Goal: Information Seeking & Learning: Check status

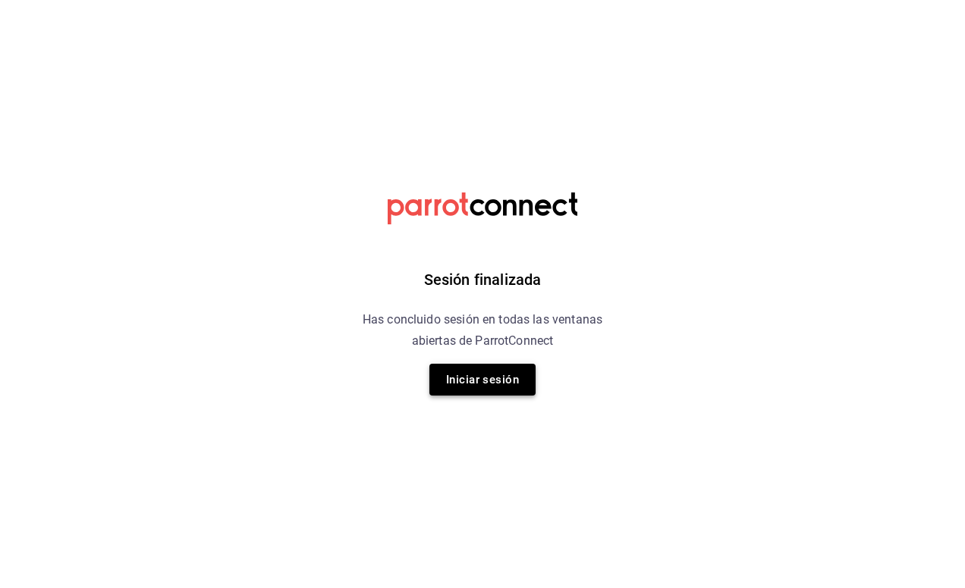
click at [481, 390] on button "Iniciar sesión" at bounding box center [482, 380] width 106 height 32
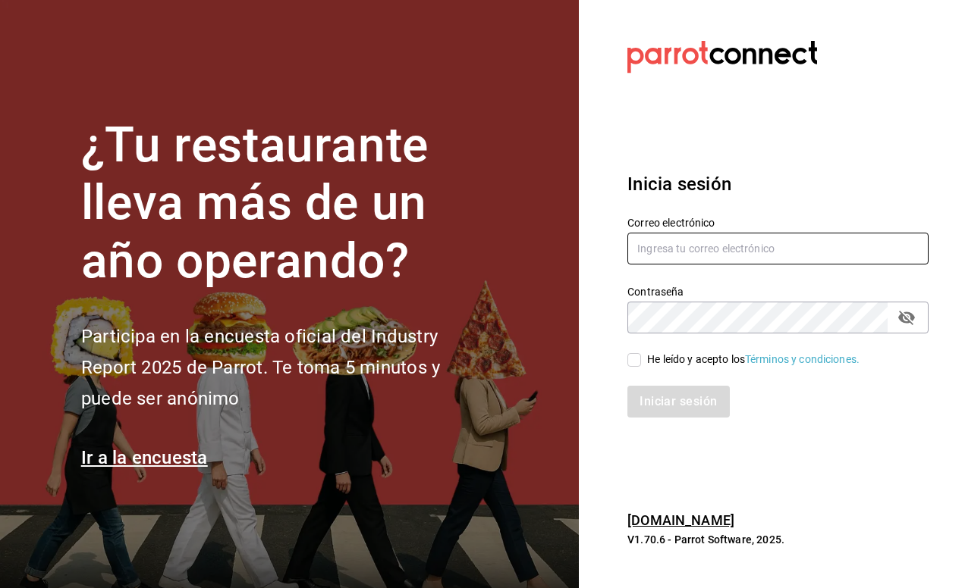
type input "[PERSON_NAME][EMAIL_ADDRESS][DOMAIN_NAME]"
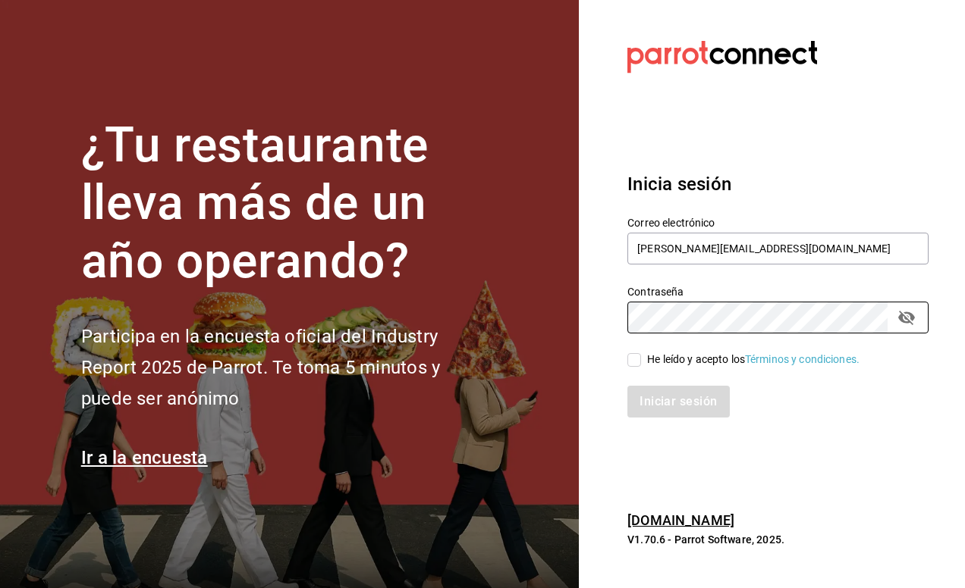
click at [631, 362] on input "He leído y acepto los Términos y condiciones." at bounding box center [634, 360] width 14 height 14
checkbox input "true"
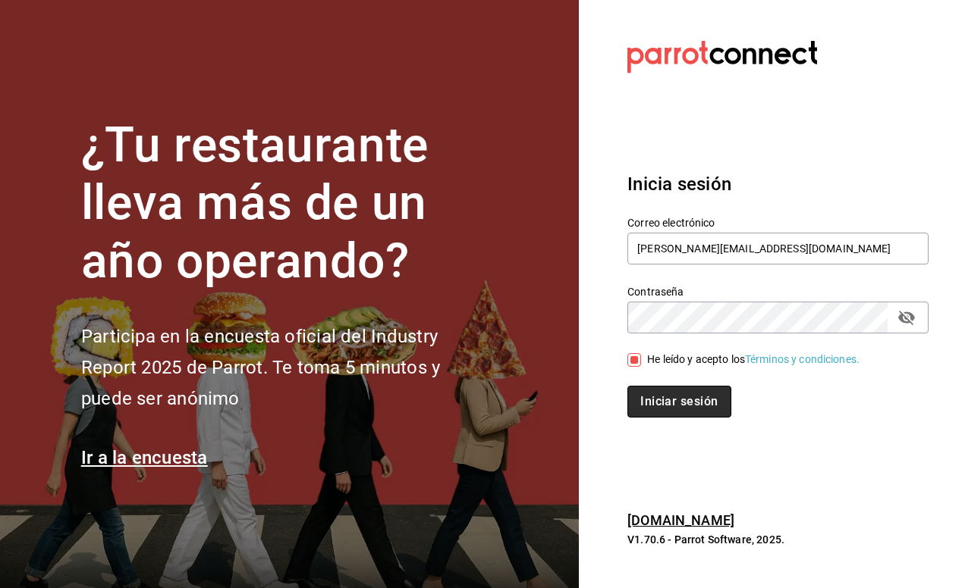
click at [665, 391] on button "Iniciar sesión" at bounding box center [678, 402] width 103 height 32
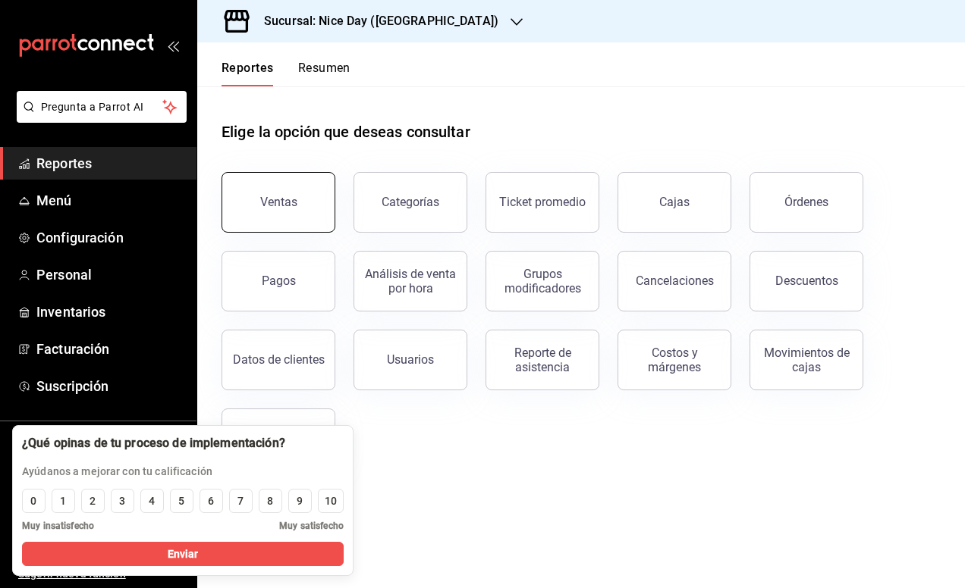
click at [288, 229] on button "Ventas" at bounding box center [278, 202] width 114 height 61
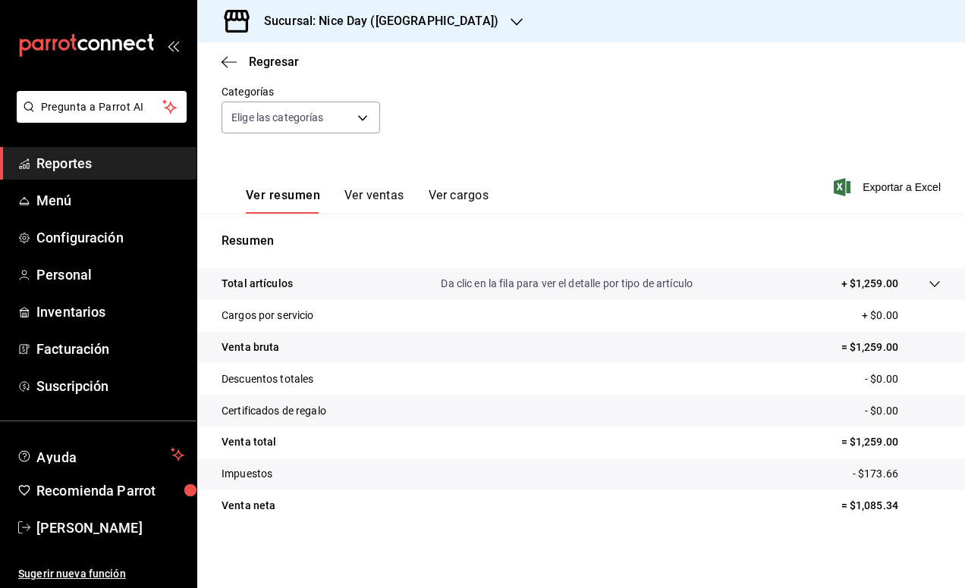
scroll to position [138, 0]
click at [234, 57] on icon "button" at bounding box center [228, 62] width 15 height 14
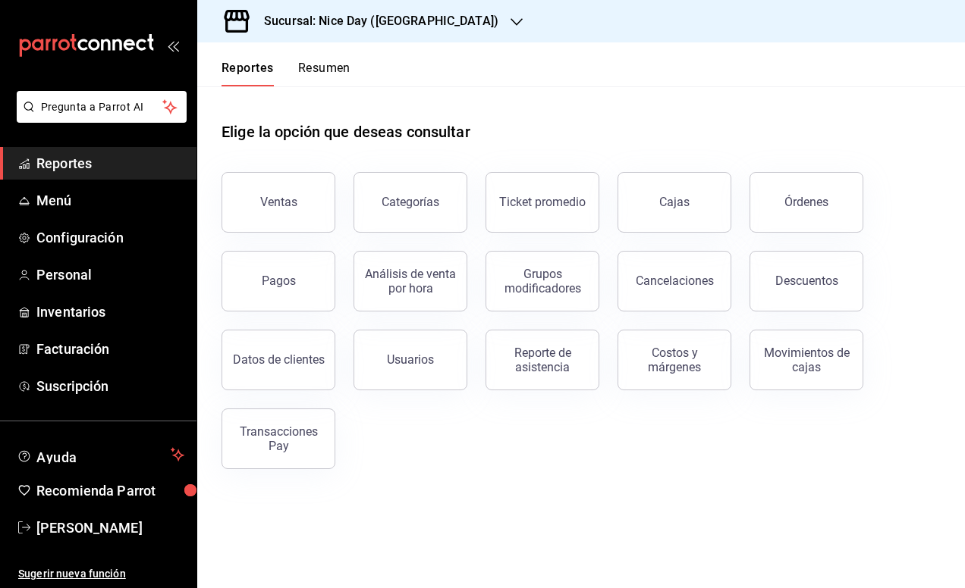
click at [530, 144] on div "Elige la opción que deseas consultar" at bounding box center [580, 119] width 719 height 67
click at [84, 162] on span "Reportes" at bounding box center [110, 163] width 148 height 20
click at [322, 55] on div "Reportes Resumen" at bounding box center [273, 64] width 153 height 44
click at [322, 68] on button "Resumen" at bounding box center [324, 74] width 52 height 26
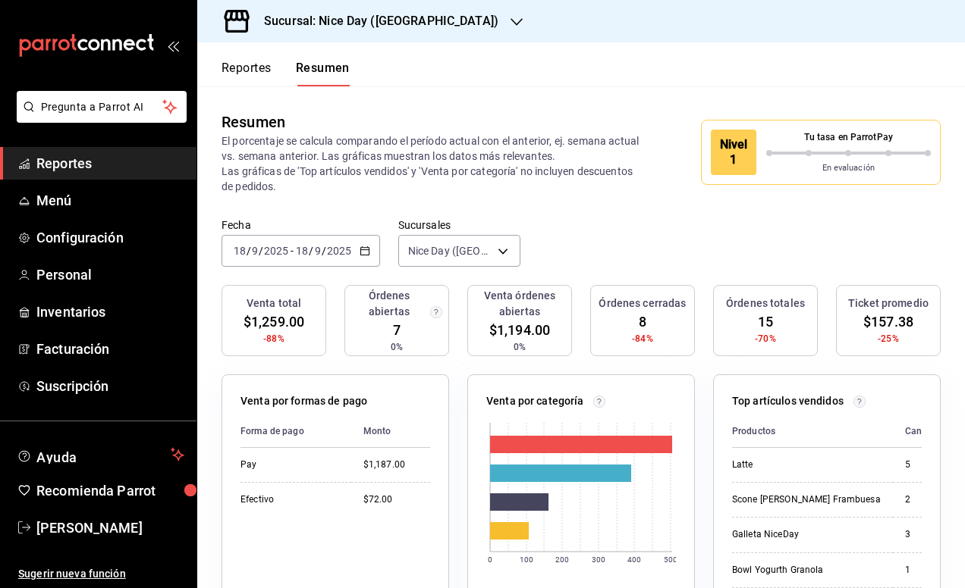
click at [528, 460] on rect at bounding box center [581, 495] width 190 height 159
click at [546, 402] on p "Venta por categoría" at bounding box center [535, 402] width 98 height 16
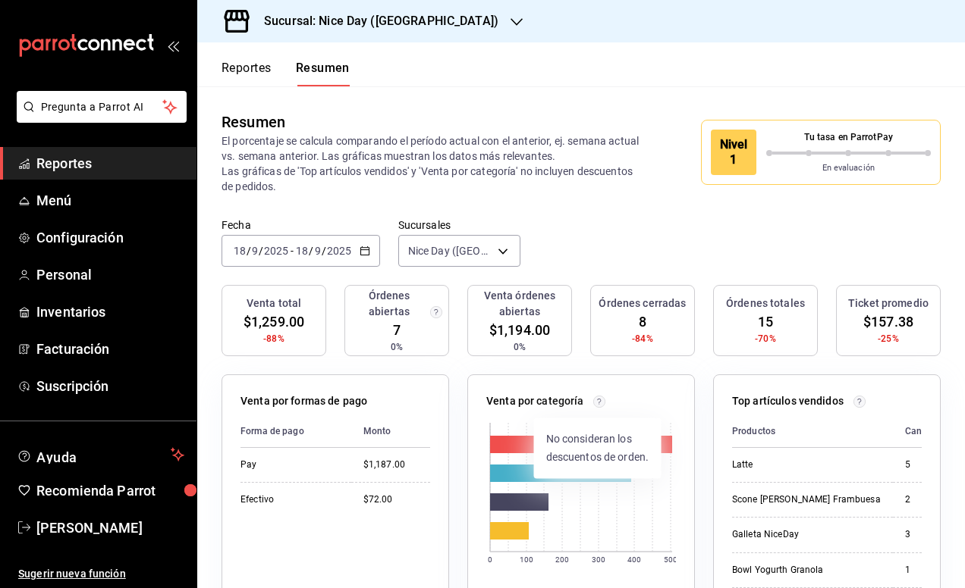
click at [594, 403] on circle at bounding box center [599, 401] width 11 height 11
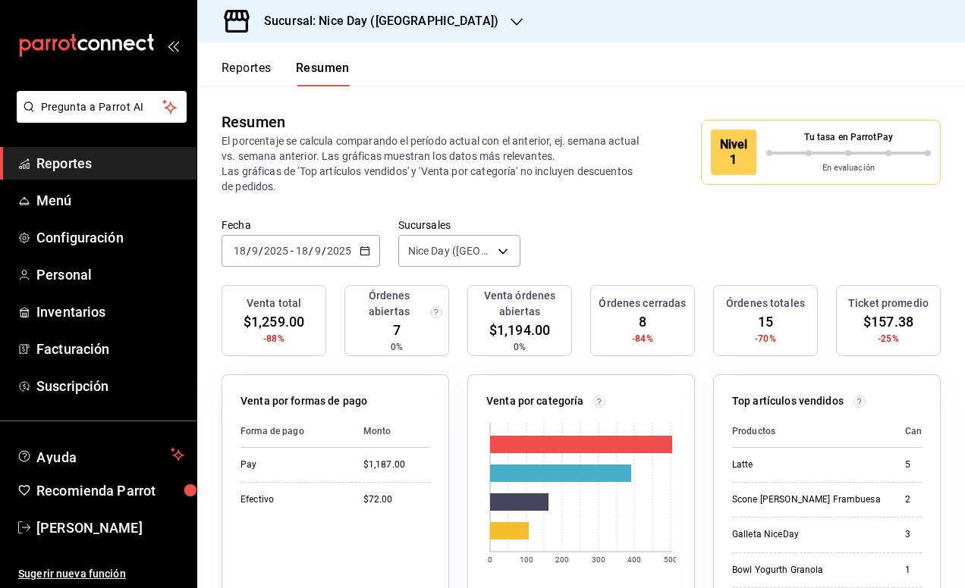
click at [239, 57] on div "Reportes Resumen" at bounding box center [273, 64] width 152 height 44
click at [240, 76] on button "Reportes" at bounding box center [246, 74] width 50 height 26
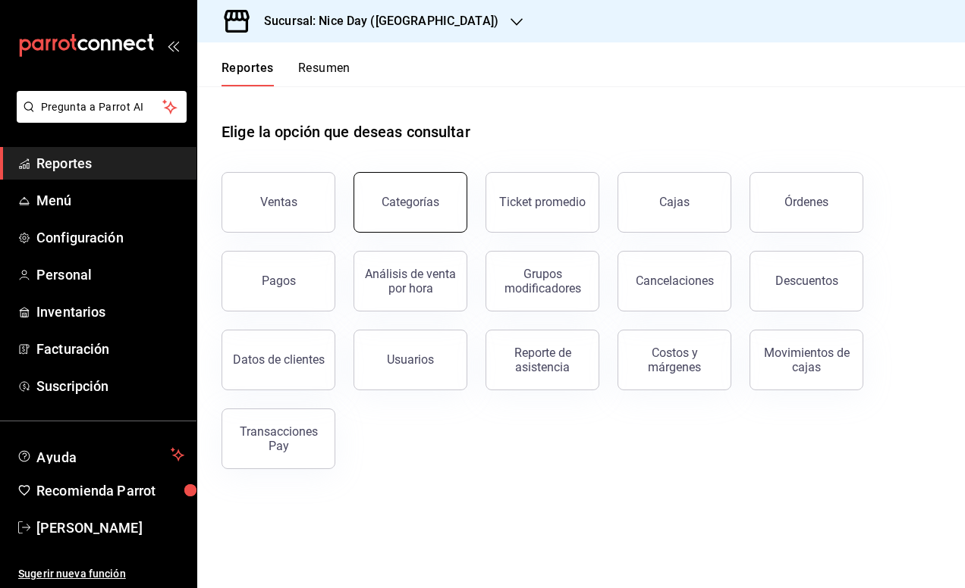
click at [402, 201] on div "Categorías" at bounding box center [410, 202] width 58 height 14
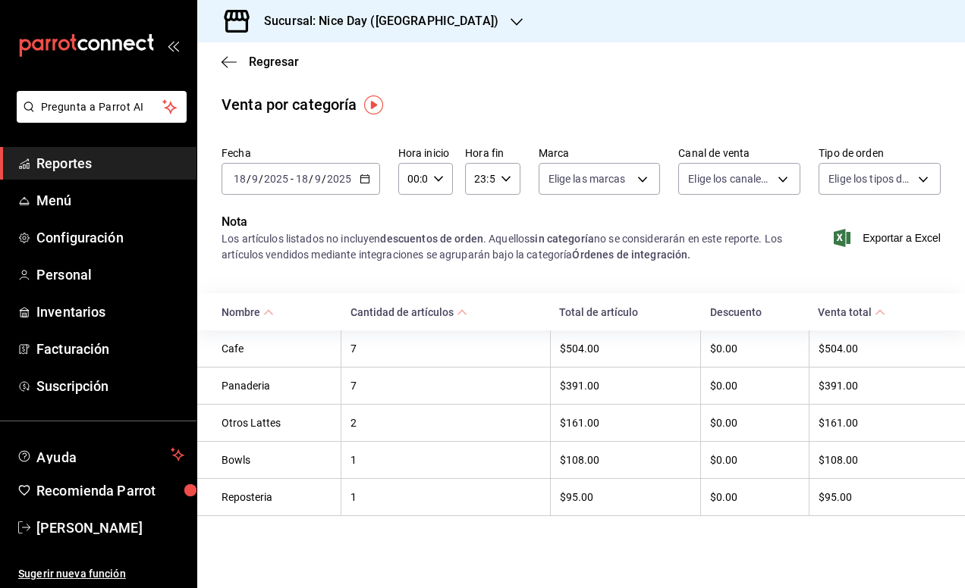
click at [265, 313] on \(Stroke\) at bounding box center [268, 312] width 9 height 5
click at [265, 313] on icon at bounding box center [268, 312] width 11 height 11
click at [865, 234] on span "Exportar a Excel" at bounding box center [888, 238] width 104 height 18
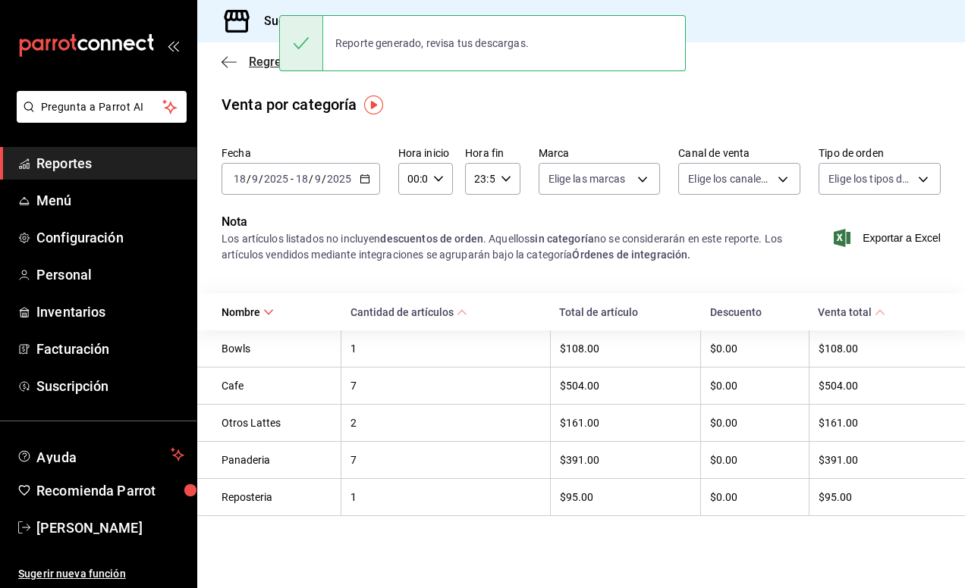
click at [231, 61] on icon "button" at bounding box center [228, 61] width 15 height 1
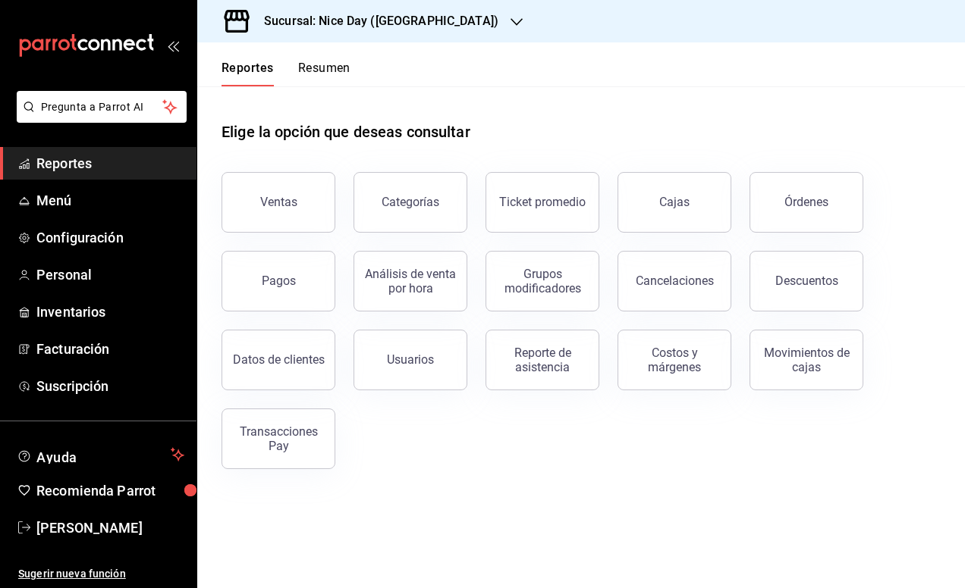
click at [364, 18] on h3 "Sucursal: Nice Day (Puebla)" at bounding box center [375, 21] width 246 height 18
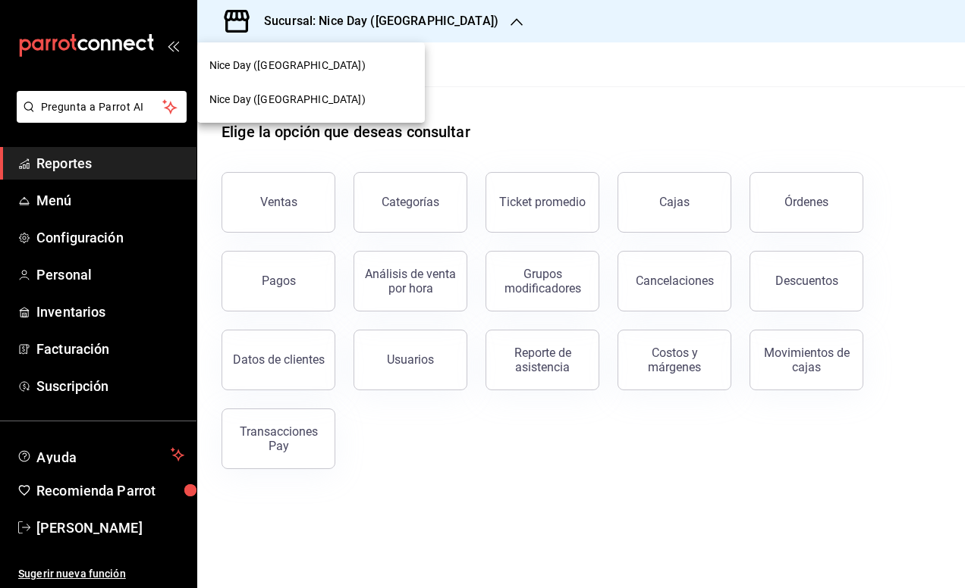
click at [287, 101] on span "Nice Day (Pánuco)" at bounding box center [287, 100] width 156 height 16
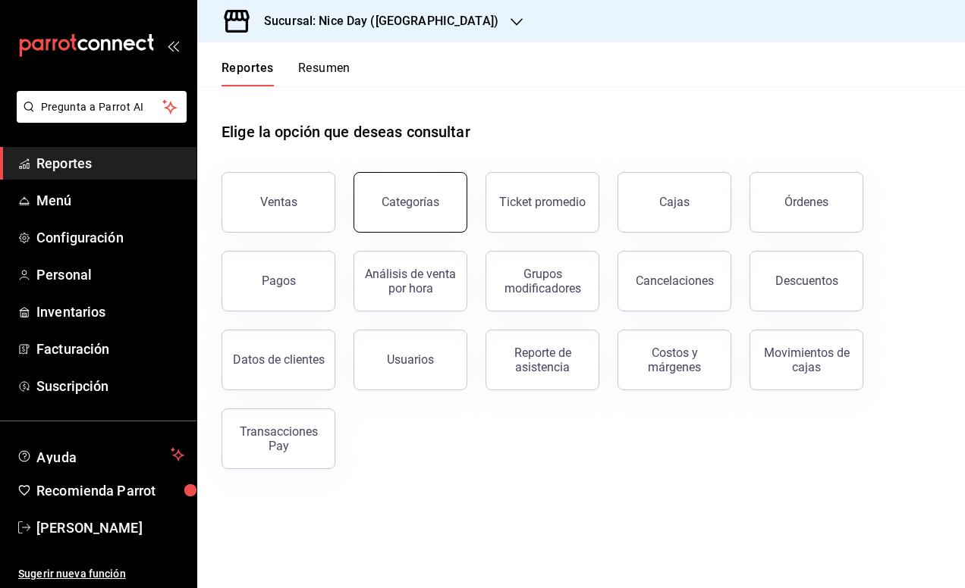
click at [419, 204] on div "Categorías" at bounding box center [410, 202] width 58 height 14
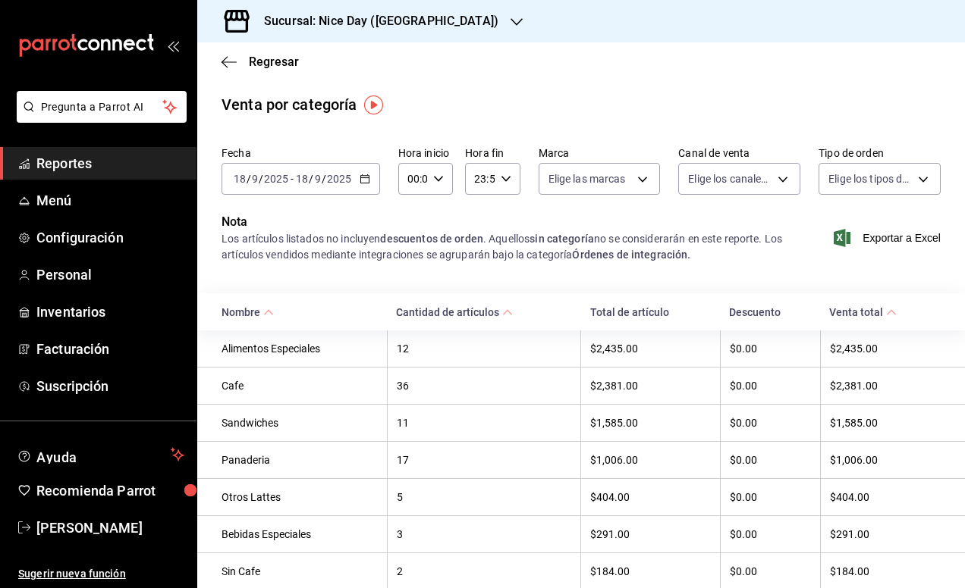
click at [365, 177] on icon "button" at bounding box center [364, 179] width 11 height 11
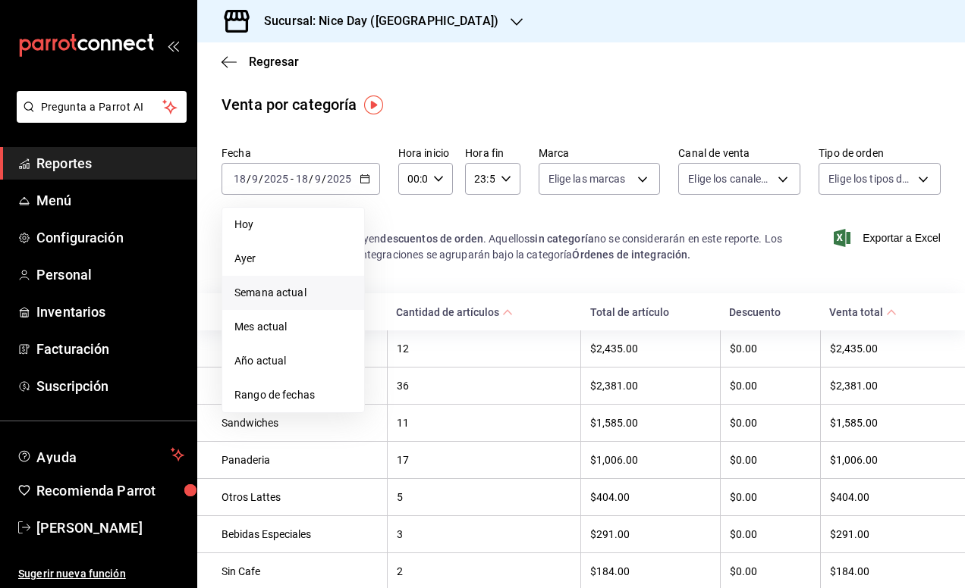
click at [272, 292] on span "Semana actual" at bounding box center [293, 293] width 118 height 16
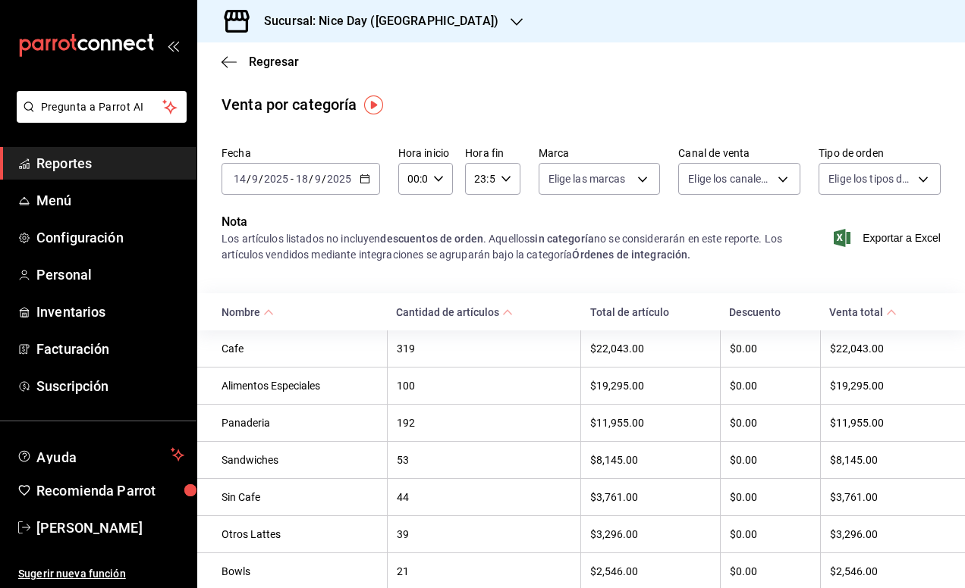
click at [510, 22] on icon "button" at bounding box center [516, 22] width 12 height 12
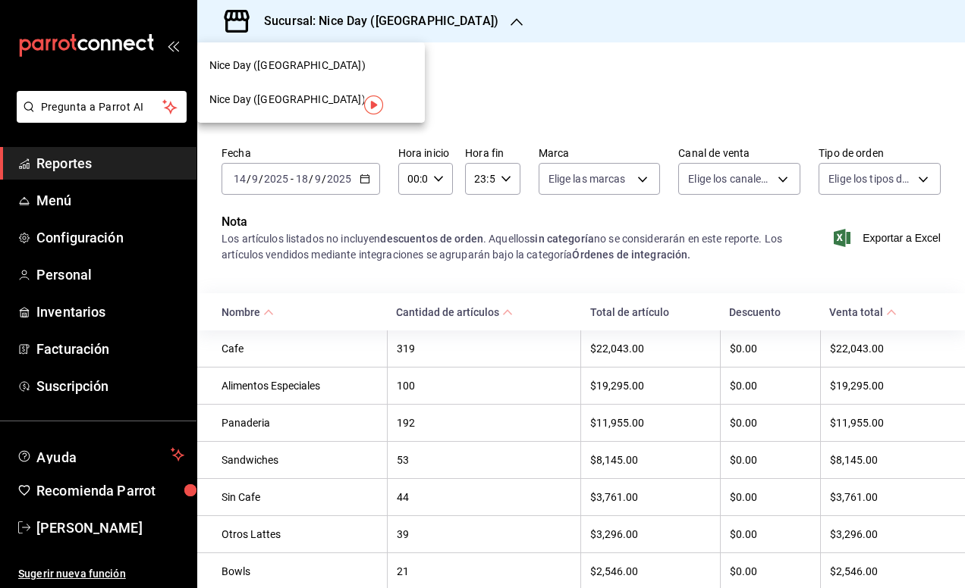
click at [281, 60] on span "Nice Day (Puebla)" at bounding box center [287, 66] width 156 height 16
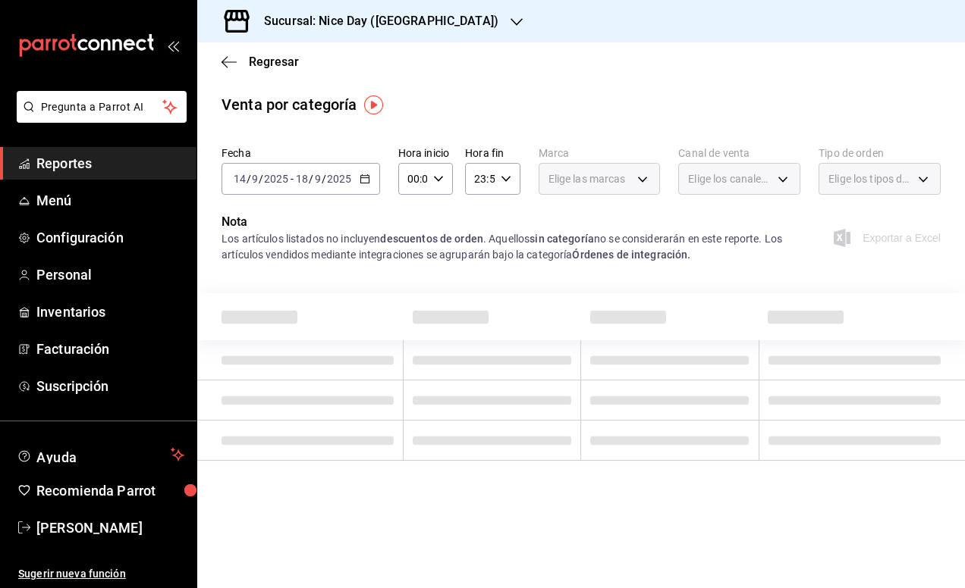
click at [360, 174] on icon "button" at bounding box center [364, 179] width 11 height 11
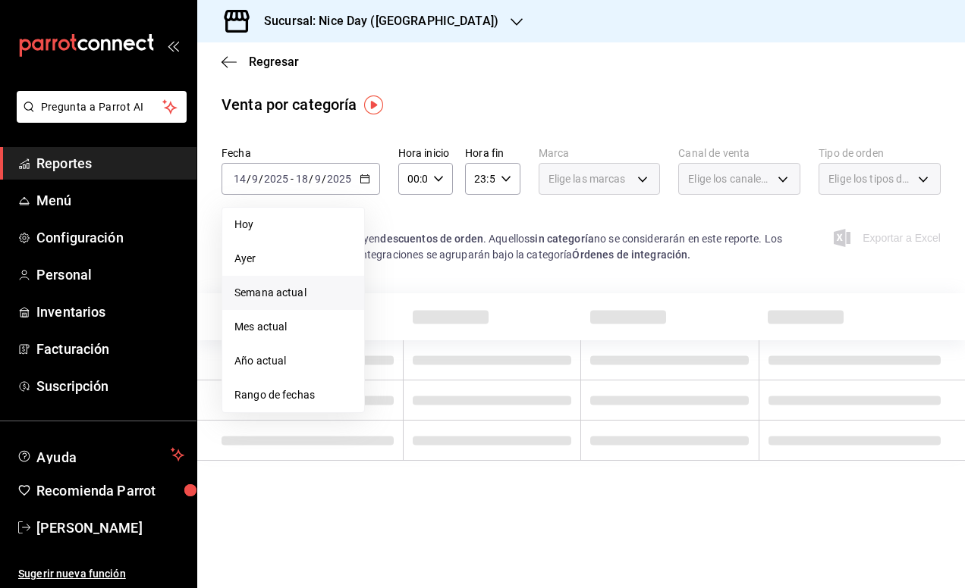
click at [290, 303] on li "Semana actual" at bounding box center [293, 293] width 142 height 34
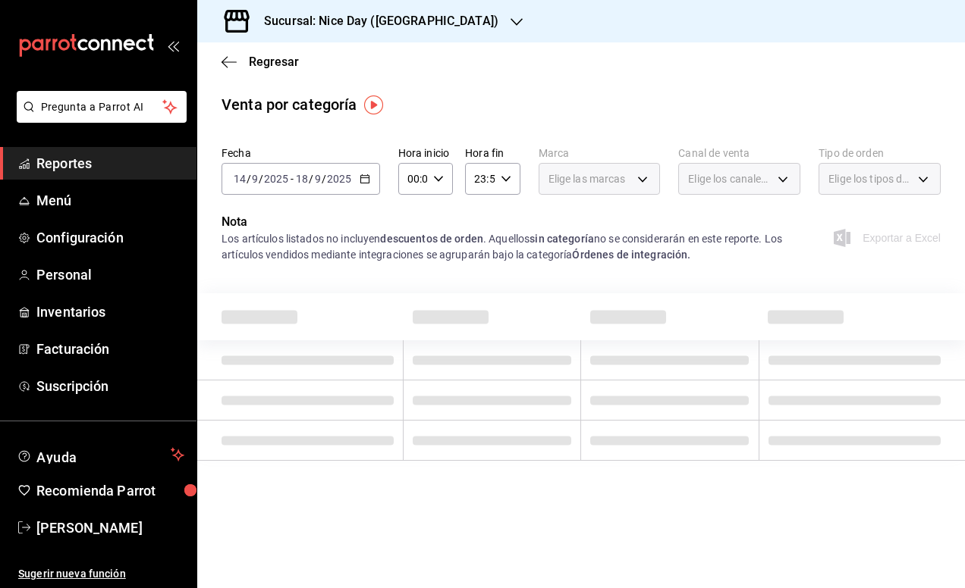
click at [502, 75] on div "Regresar" at bounding box center [580, 61] width 767 height 39
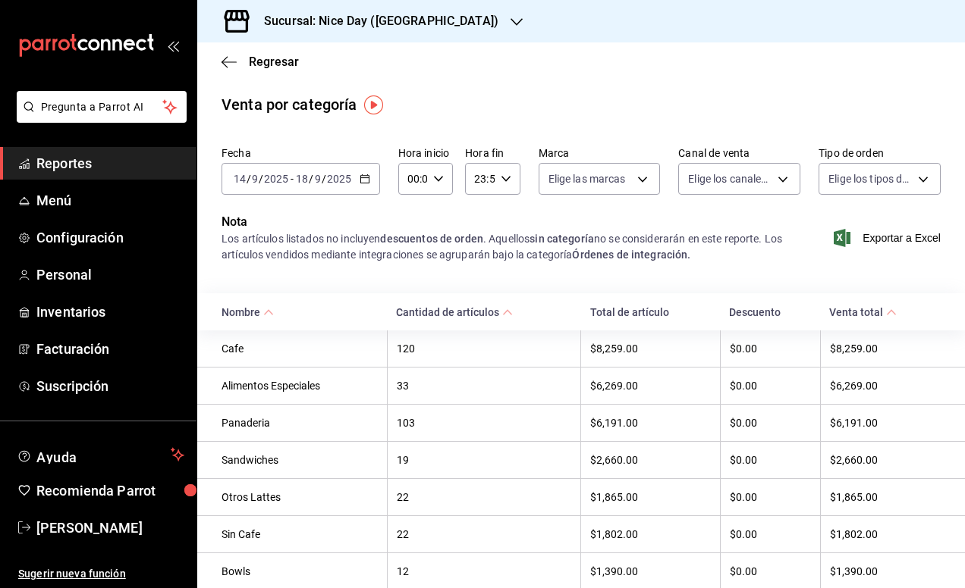
click at [531, 85] on main "Regresar Venta por categoría Fecha 2025-09-14 14 / 9 / 2025 - 2025-09-18 18 / 9…" at bounding box center [580, 489] width 767 height 894
click at [632, 61] on div "Regresar" at bounding box center [580, 61] width 767 height 39
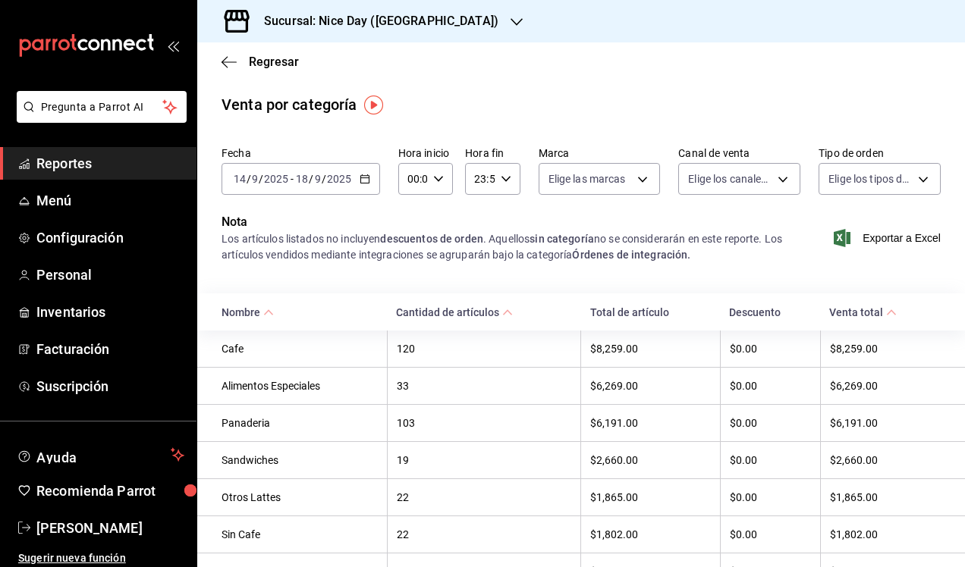
click at [571, 69] on div "Regresar" at bounding box center [580, 61] width 767 height 39
click at [71, 312] on span "Inventarios" at bounding box center [110, 312] width 148 height 20
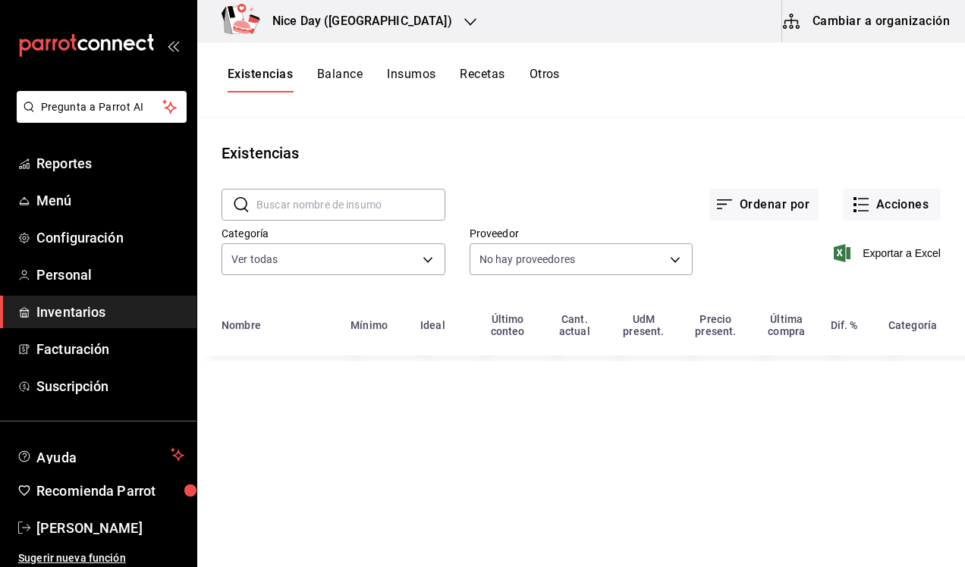
click at [416, 77] on button "Insumos" at bounding box center [411, 80] width 49 height 26
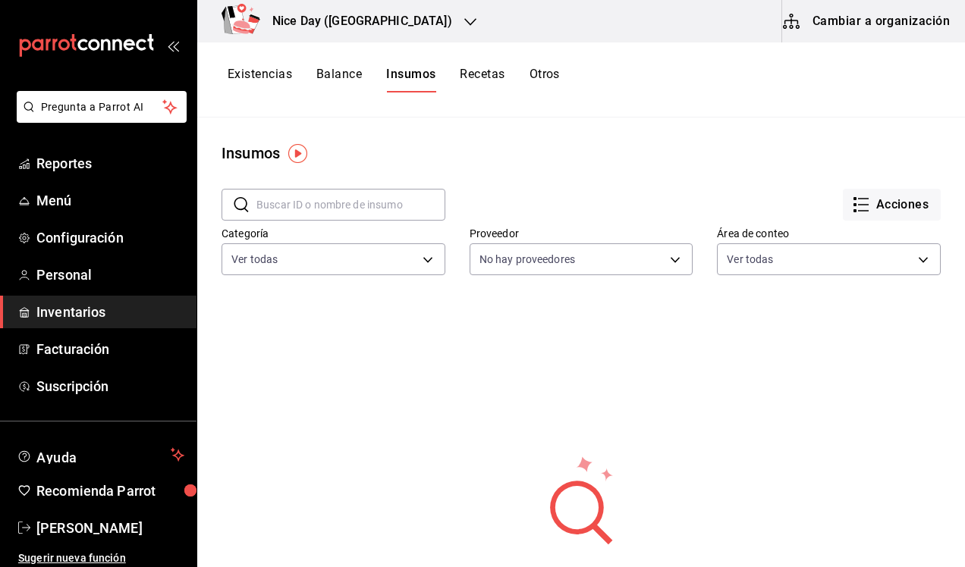
click at [830, 20] on button "Cambiar a organización" at bounding box center [867, 21] width 171 height 42
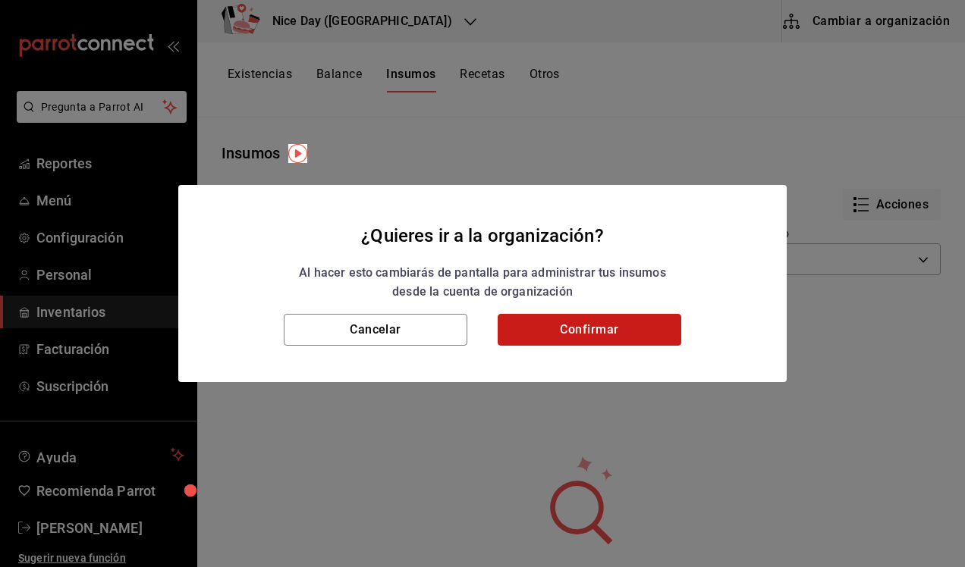
click at [557, 333] on button "Confirmar" at bounding box center [589, 330] width 184 height 32
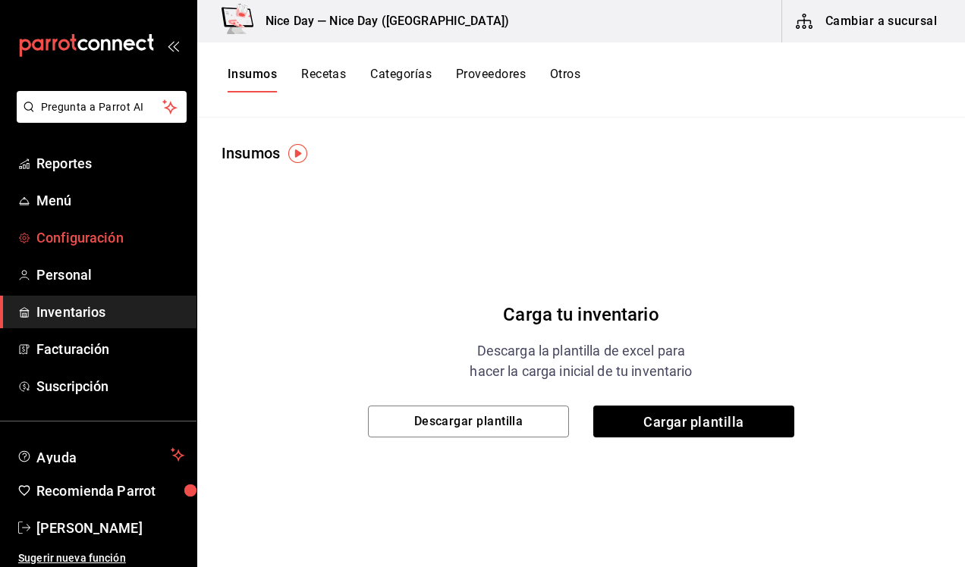
click at [80, 246] on span "Configuración" at bounding box center [110, 238] width 148 height 20
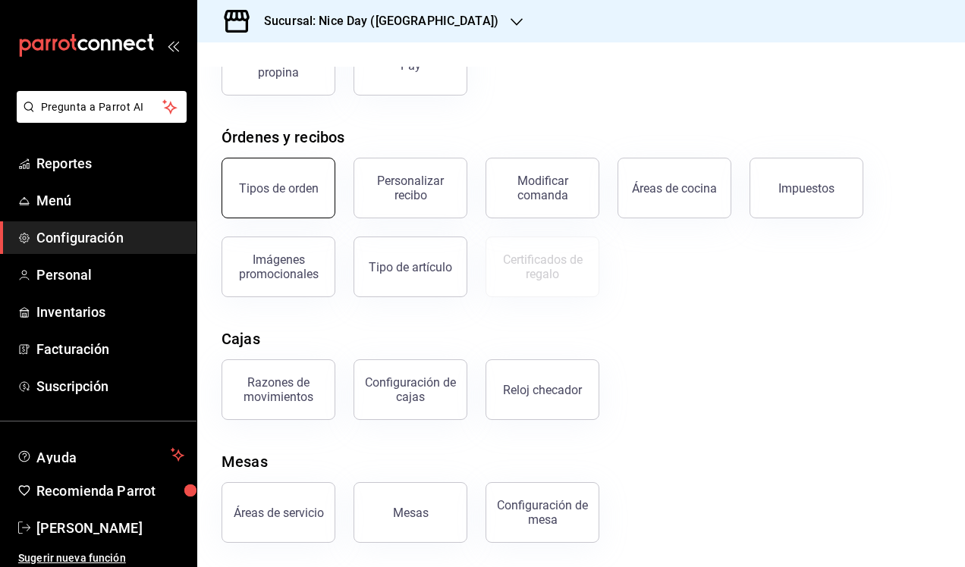
click at [256, 202] on button "Tipos de orden" at bounding box center [278, 188] width 114 height 61
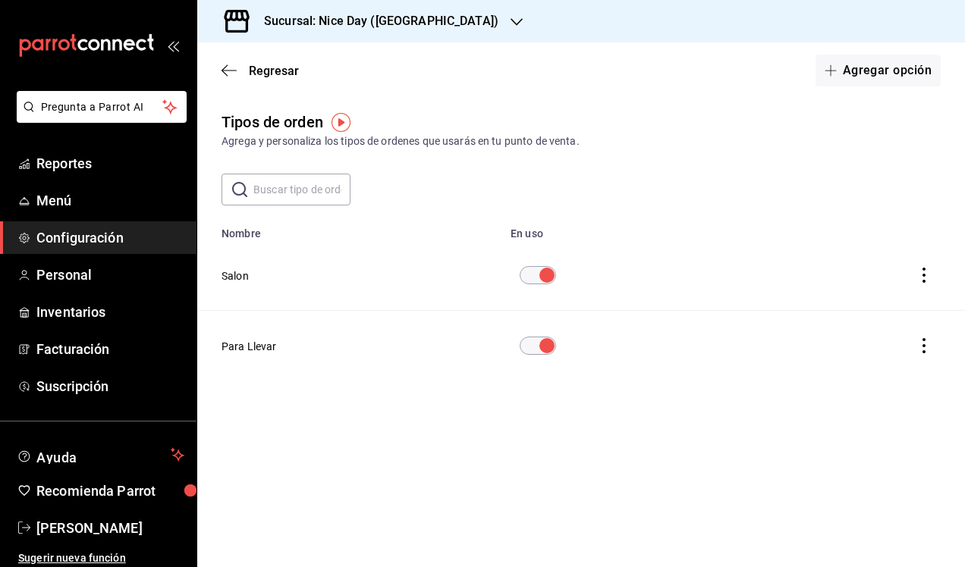
click at [77, 244] on span "Configuración" at bounding box center [110, 238] width 148 height 20
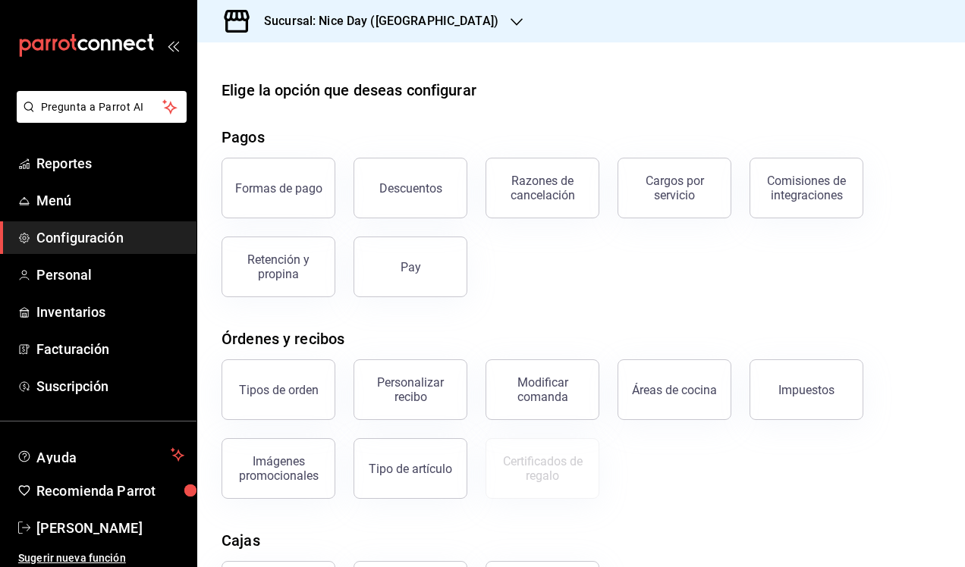
click at [289, 437] on div "Imágenes promocionales" at bounding box center [269, 459] width 132 height 79
click at [44, 180] on ul "Reportes Menú Configuración Personal Inventarios Facturación Suscripción" at bounding box center [98, 275] width 196 height 256
click at [47, 166] on span "Reportes" at bounding box center [110, 163] width 148 height 20
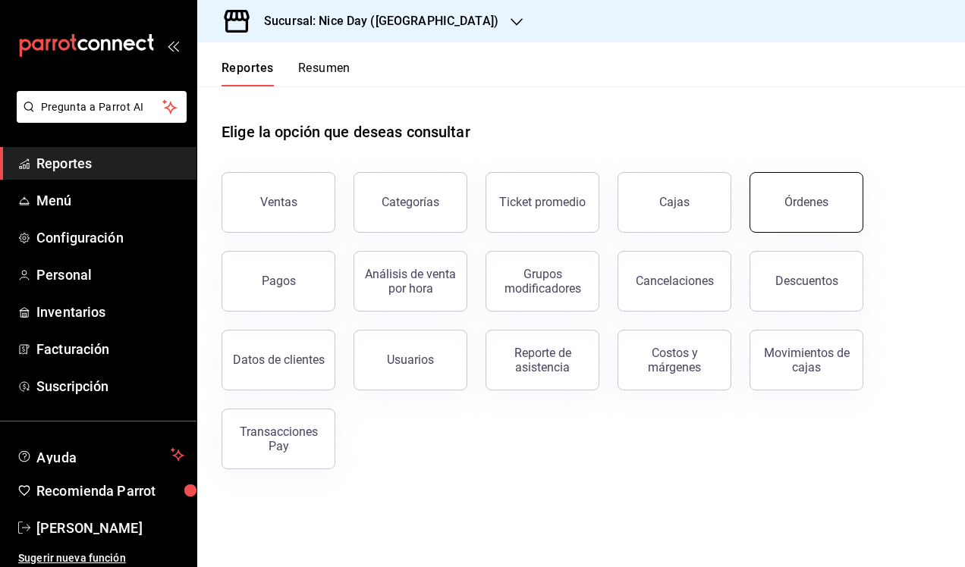
click at [767, 182] on button "Órdenes" at bounding box center [806, 202] width 114 height 61
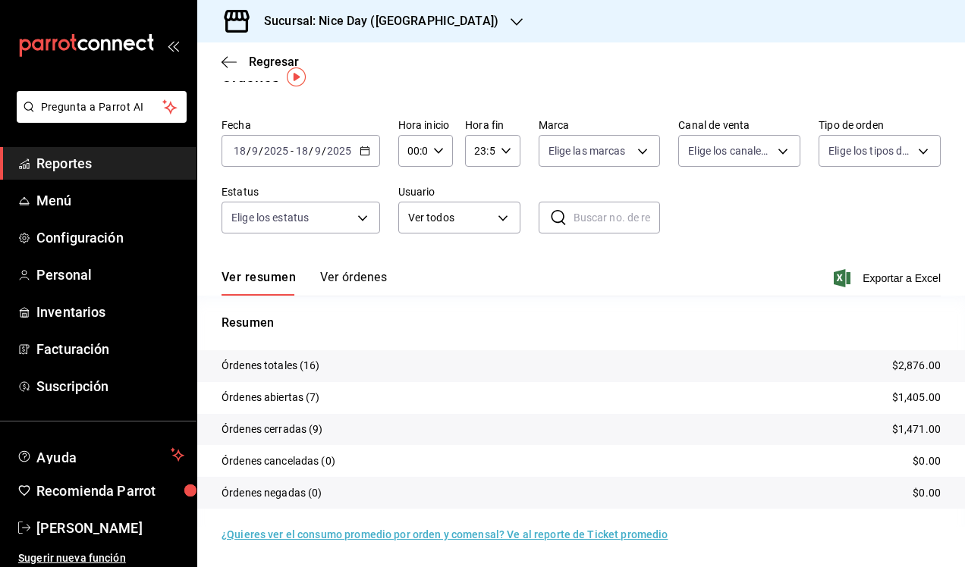
scroll to position [28, 0]
click at [271, 390] on p "Órdenes abiertas (7)" at bounding box center [270, 398] width 99 height 16
click at [289, 465] on p "Órdenes canceladas (0)" at bounding box center [278, 461] width 114 height 16
click at [350, 273] on button "Ver órdenes" at bounding box center [353, 283] width 67 height 26
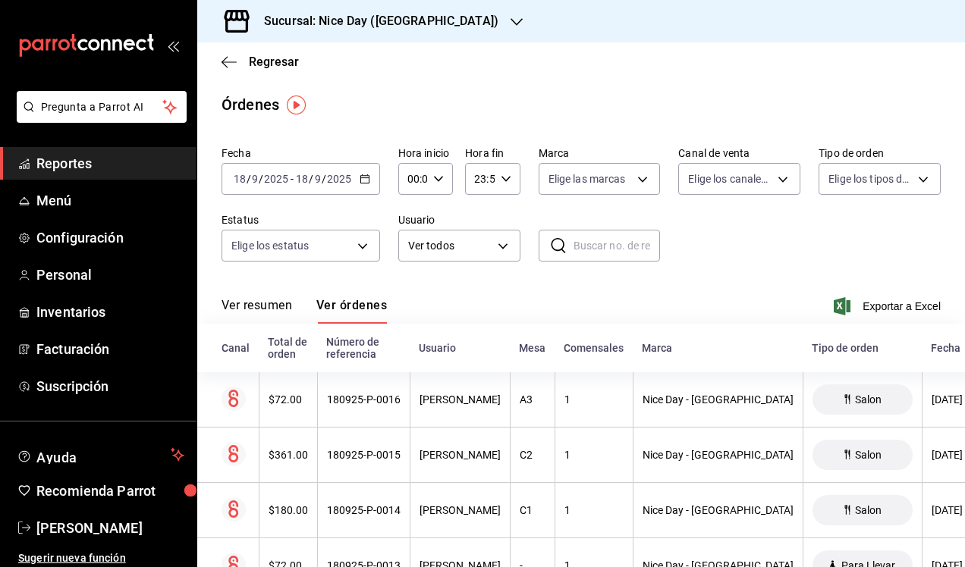
click at [363, 176] on \(Stroke\) "button" at bounding box center [364, 179] width 9 height 8
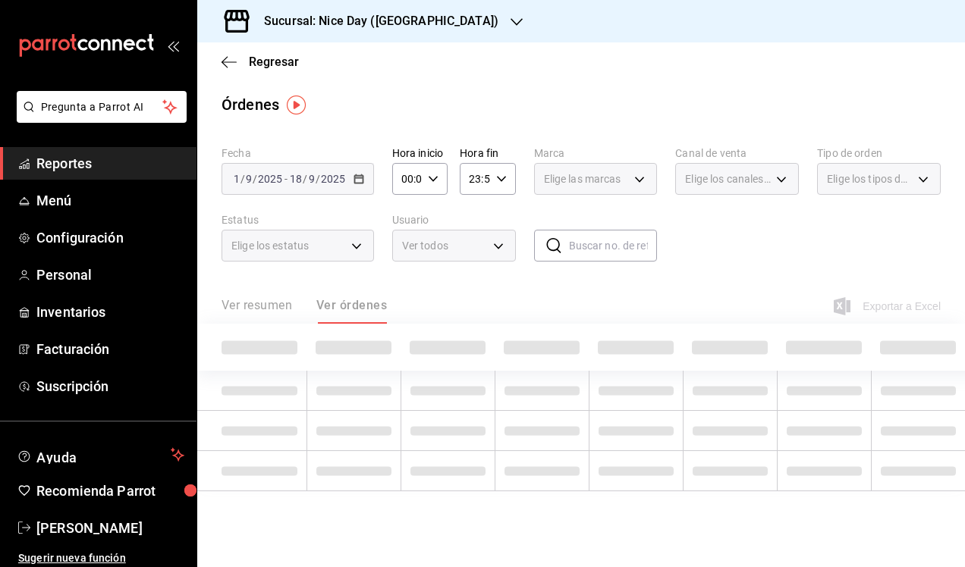
click at [241, 171] on div "2025-09-01 1 / 9 / 2025 - 2025-09-18 18 / 9 / 2025" at bounding box center [297, 179] width 152 height 32
click at [236, 187] on div "2025-09-01 1 / 9 / 2025 - 2025-09-18 18 / 9 / 2025" at bounding box center [297, 179] width 152 height 32
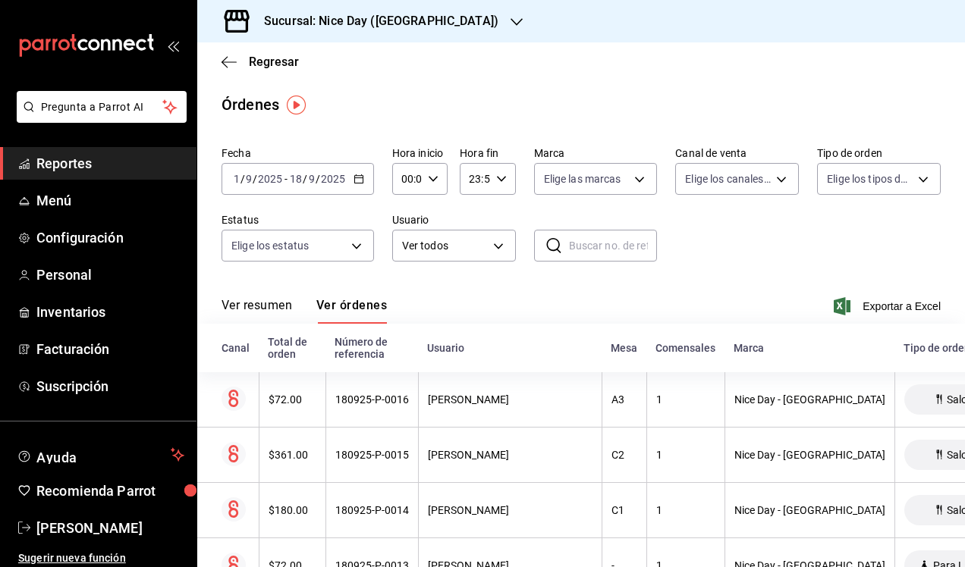
click at [236, 180] on input "1" at bounding box center [237, 179] width 8 height 12
click at [237, 179] on input "1" at bounding box center [237, 179] width 8 height 12
click at [350, 183] on div "2025-09-01 1 / 9 / 2025 - 2025-09-18 18 / 9 / 2025" at bounding box center [297, 179] width 152 height 32
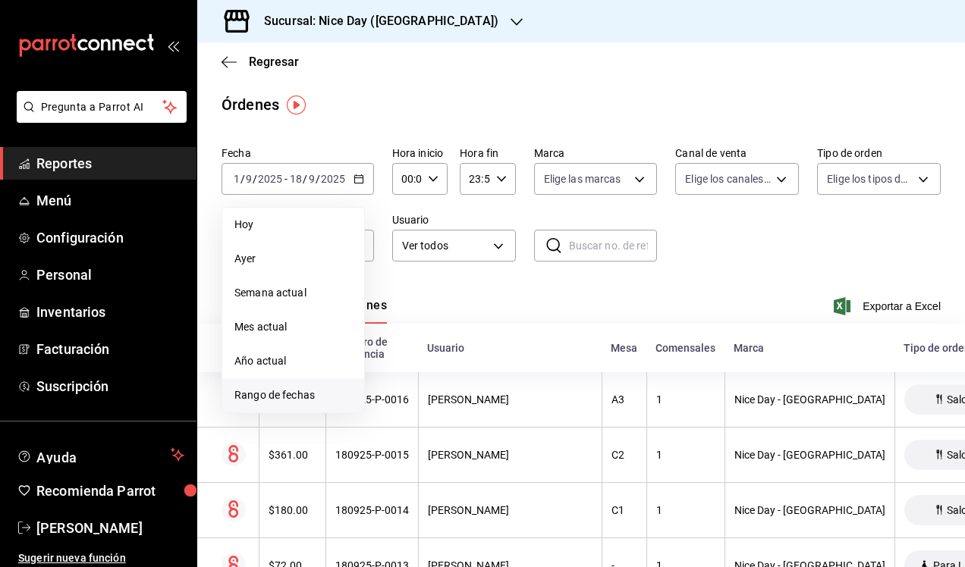
click at [271, 397] on span "Rango de fechas" at bounding box center [293, 396] width 118 height 16
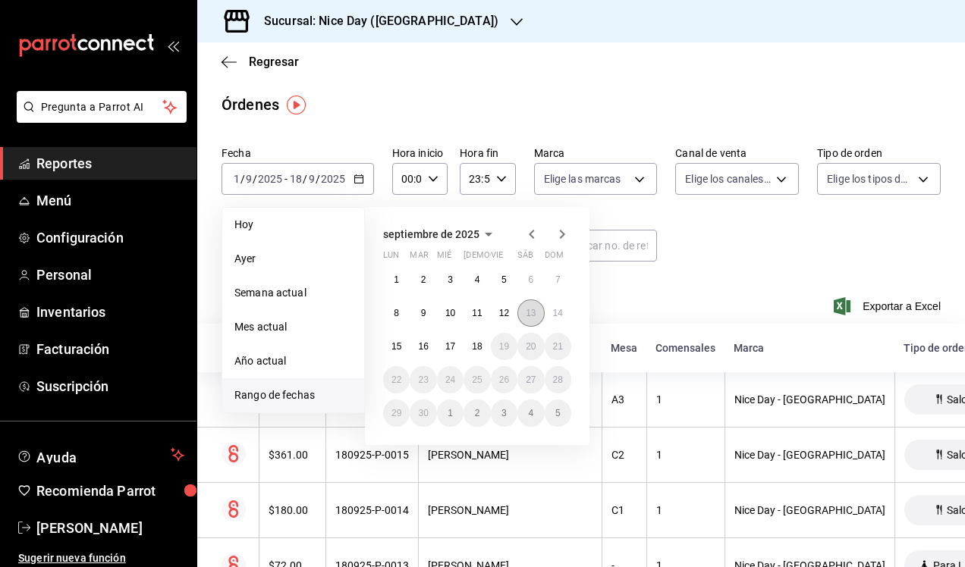
click at [531, 309] on abbr "13" at bounding box center [531, 313] width 10 height 11
click at [531, 310] on abbr "13" at bounding box center [531, 313] width 10 height 11
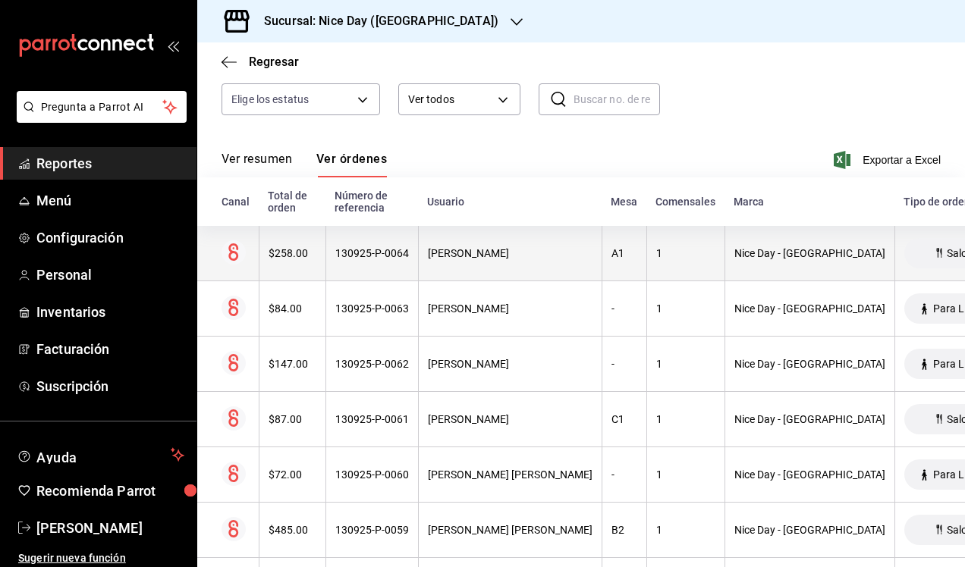
scroll to position [196, 0]
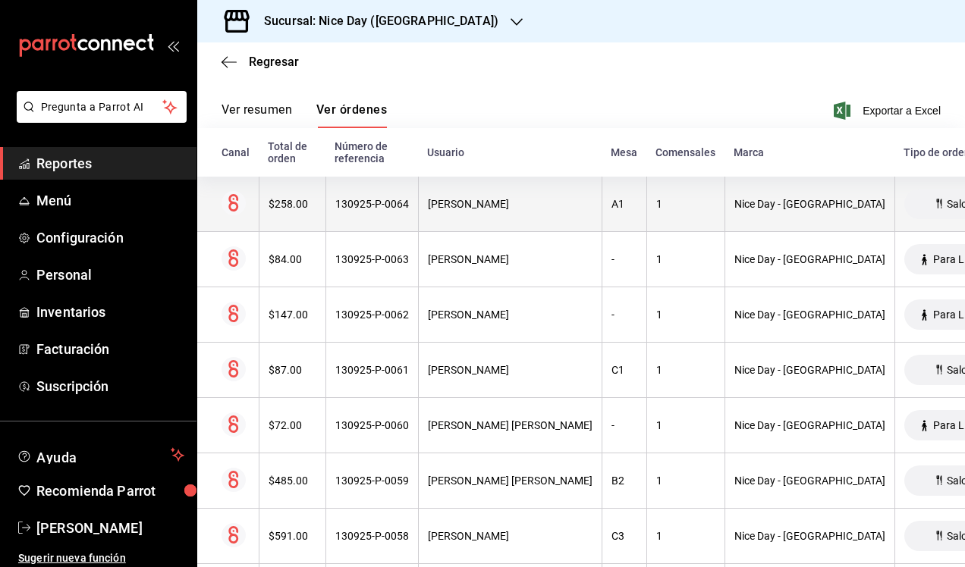
click at [459, 213] on th "Rodrigo de Pascual" at bounding box center [510, 204] width 184 height 55
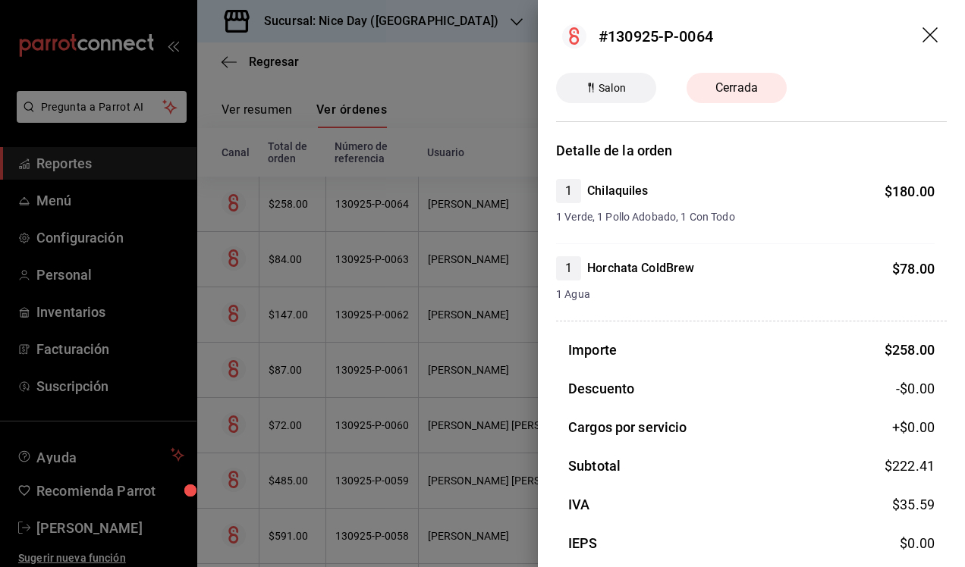
scroll to position [0, 0]
click at [595, 311] on div "Detalle de la orden 1 Chilaquiles $ 180.00 1 Verde, 1 Pollo Adobado, 1 Con Todo…" at bounding box center [751, 385] width 391 height 491
click at [334, 209] on div at bounding box center [482, 283] width 965 height 567
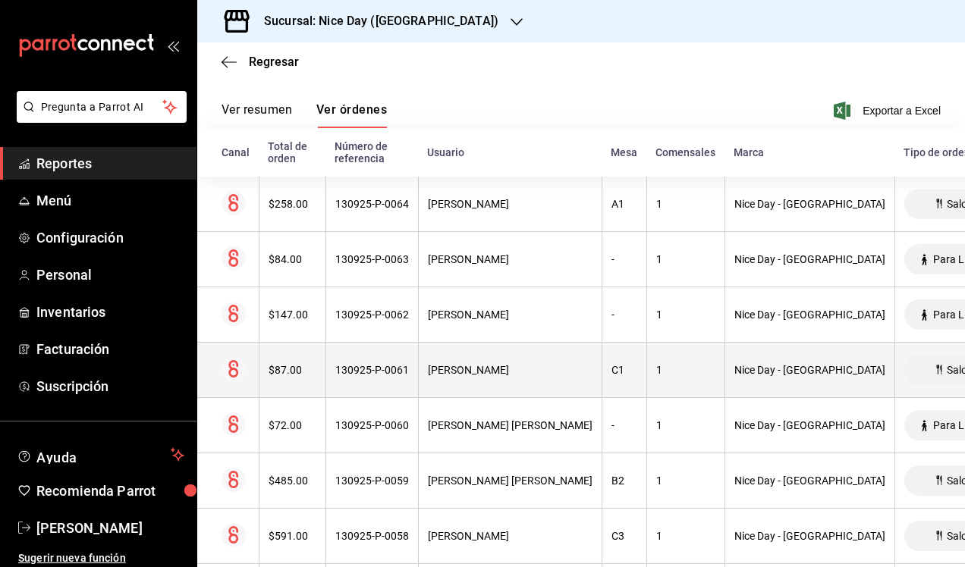
click at [226, 368] on circle at bounding box center [233, 369] width 24 height 24
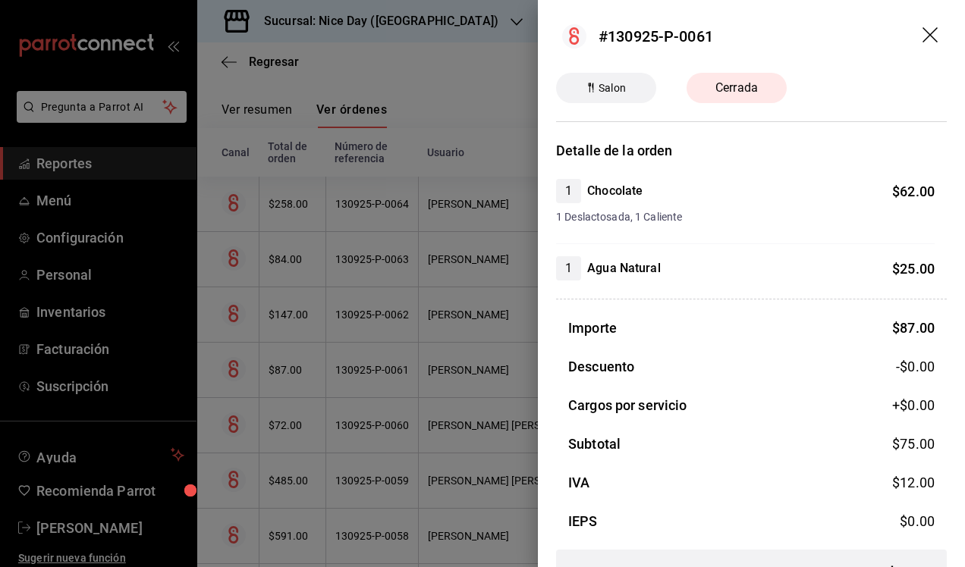
click at [731, 80] on span "Cerrada" at bounding box center [736, 88] width 61 height 18
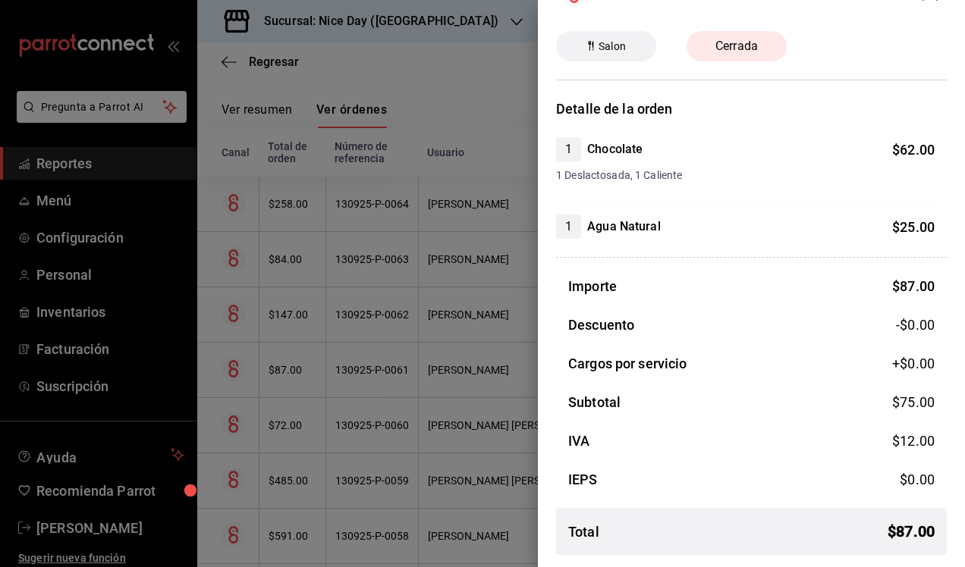
scroll to position [42, 0]
click at [360, 313] on div at bounding box center [482, 283] width 965 height 567
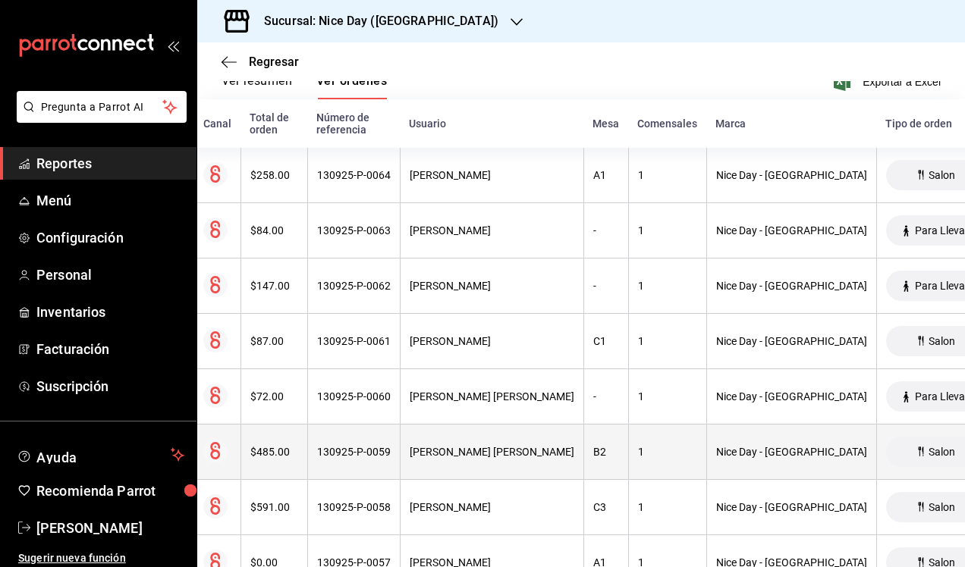
scroll to position [0, 19]
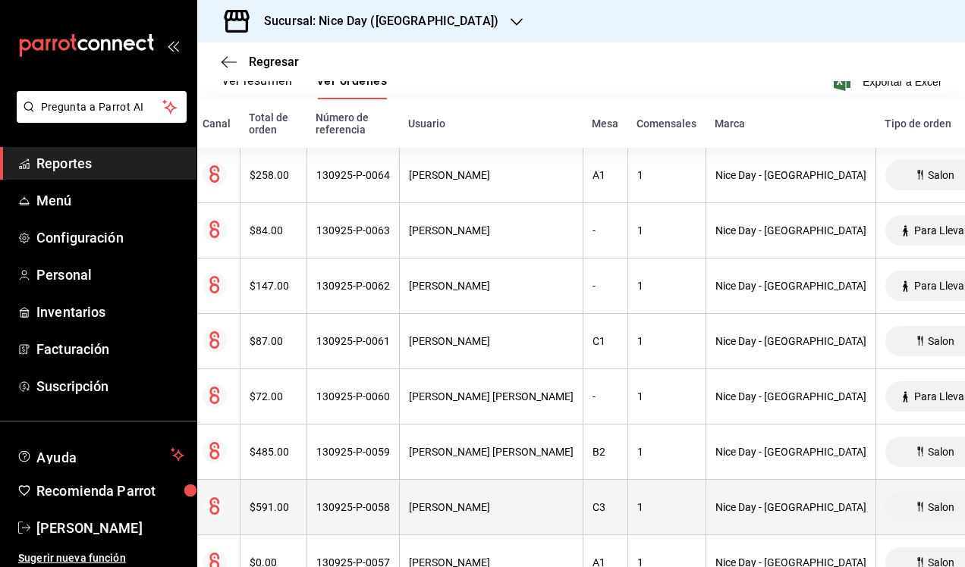
click at [262, 504] on div "$591.00" at bounding box center [274, 507] width 48 height 12
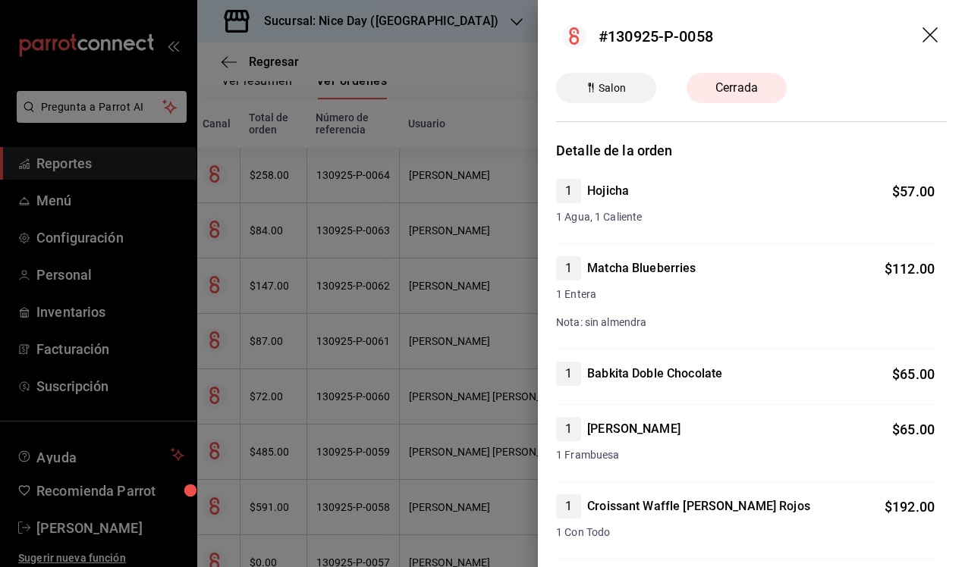
click at [467, 380] on div at bounding box center [482, 283] width 965 height 567
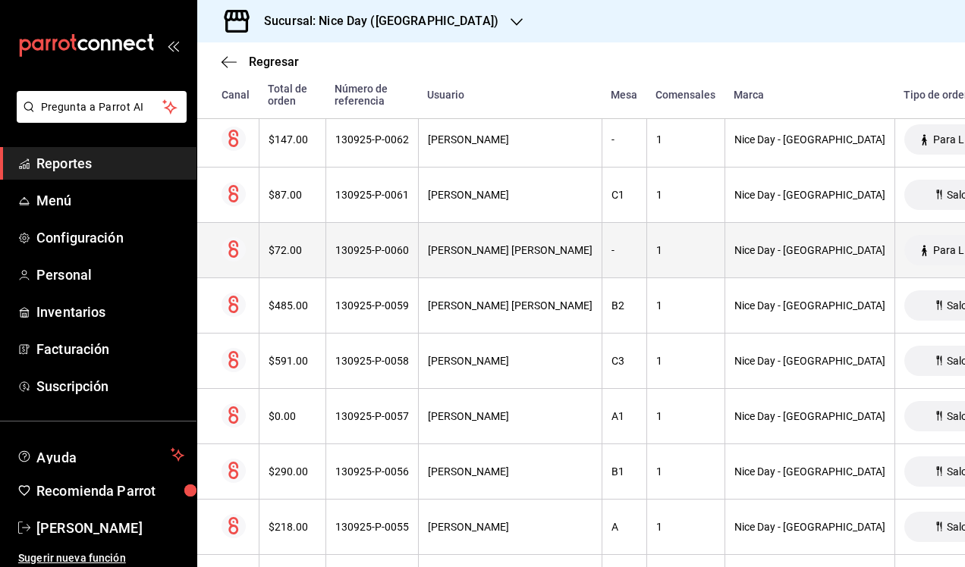
scroll to position [421, 0]
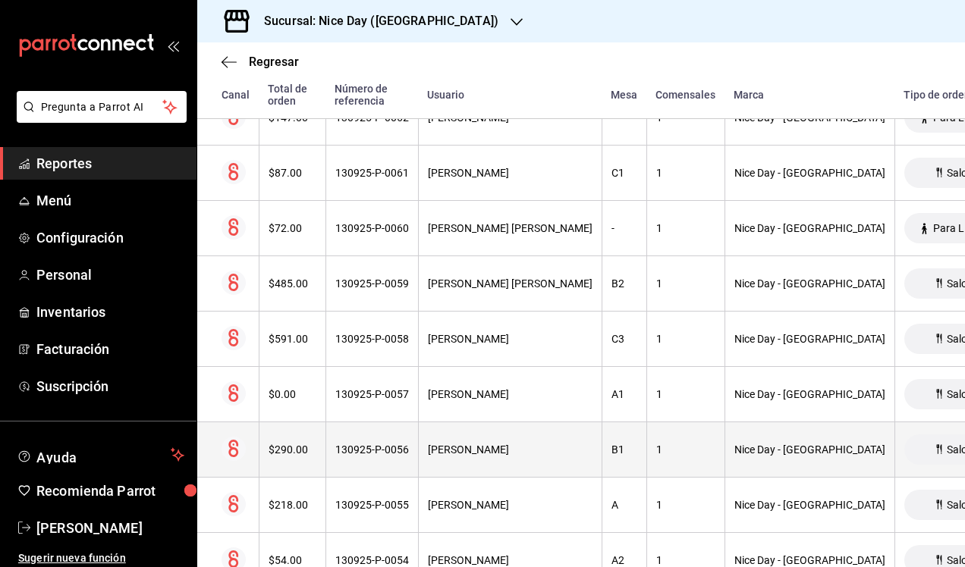
click at [287, 443] on th "$290.00" at bounding box center [292, 449] width 67 height 55
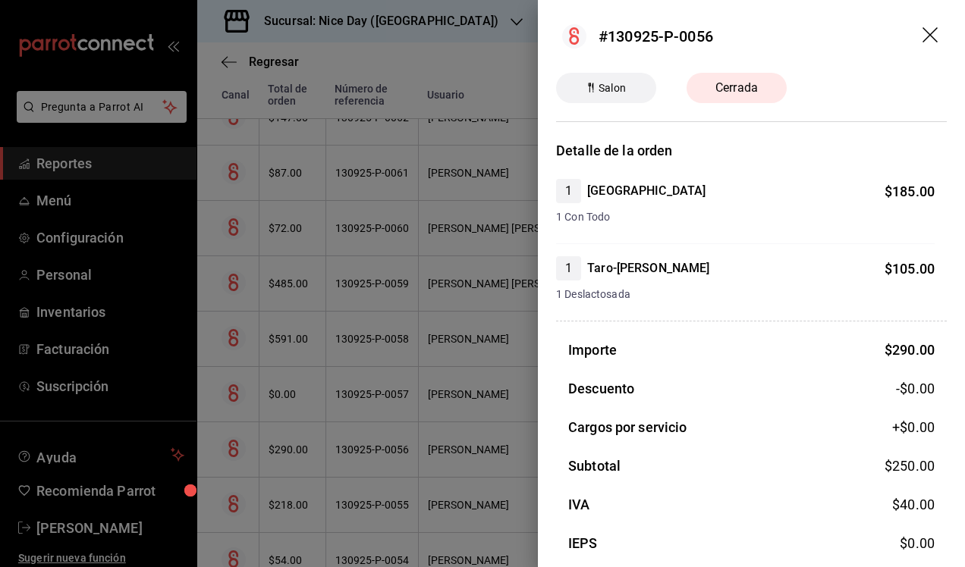
click at [749, 85] on span "Cerrada" at bounding box center [736, 88] width 61 height 18
click at [621, 93] on span "Salon" at bounding box center [611, 88] width 39 height 16
click at [67, 128] on div at bounding box center [482, 283] width 965 height 567
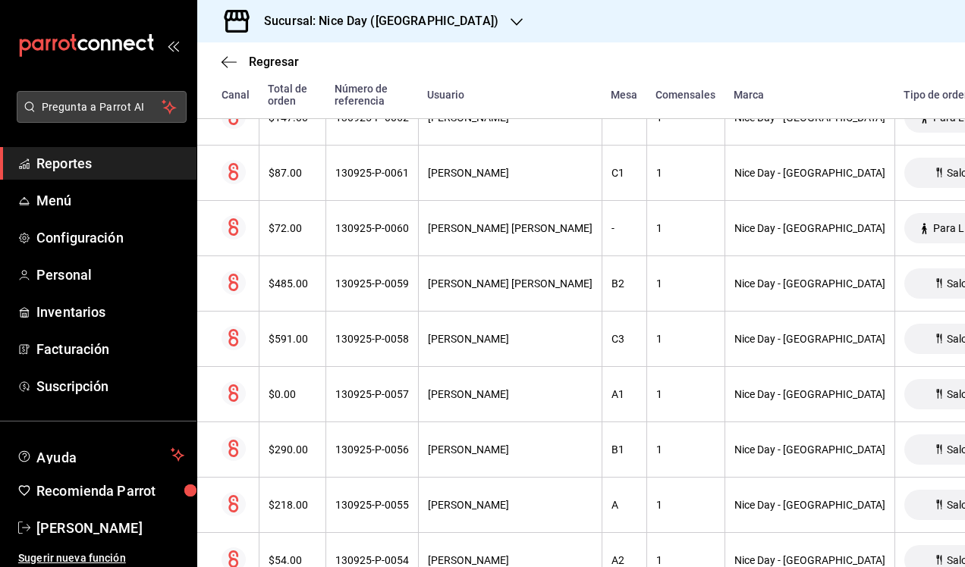
click at [86, 108] on span "Pregunta a Parrot AI" at bounding box center [102, 107] width 121 height 16
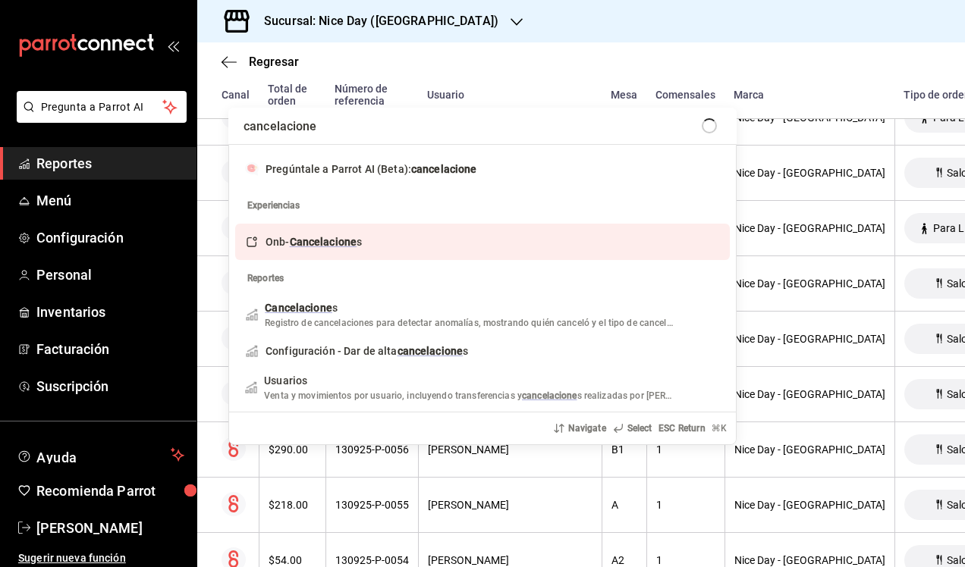
type input "cancelaciones"
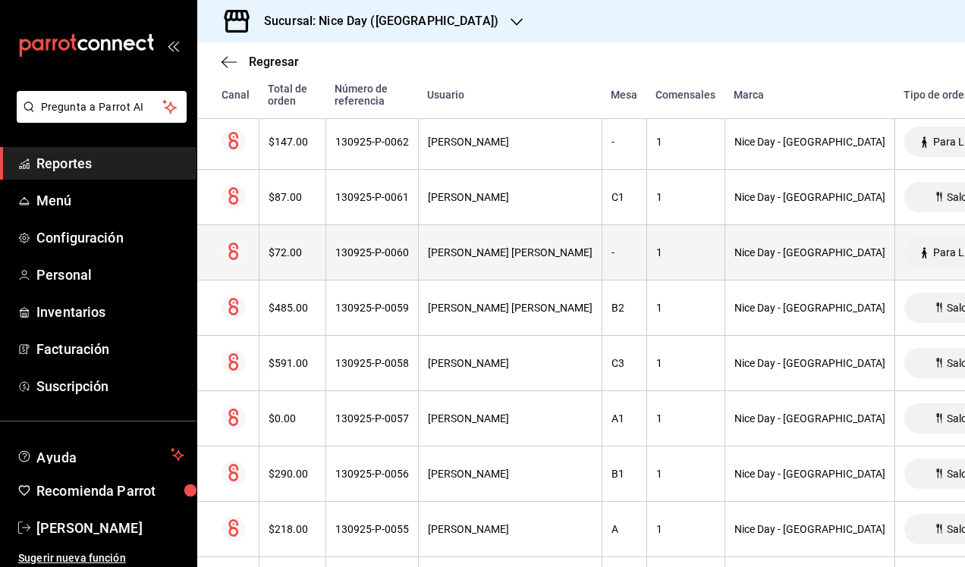
scroll to position [413, 0]
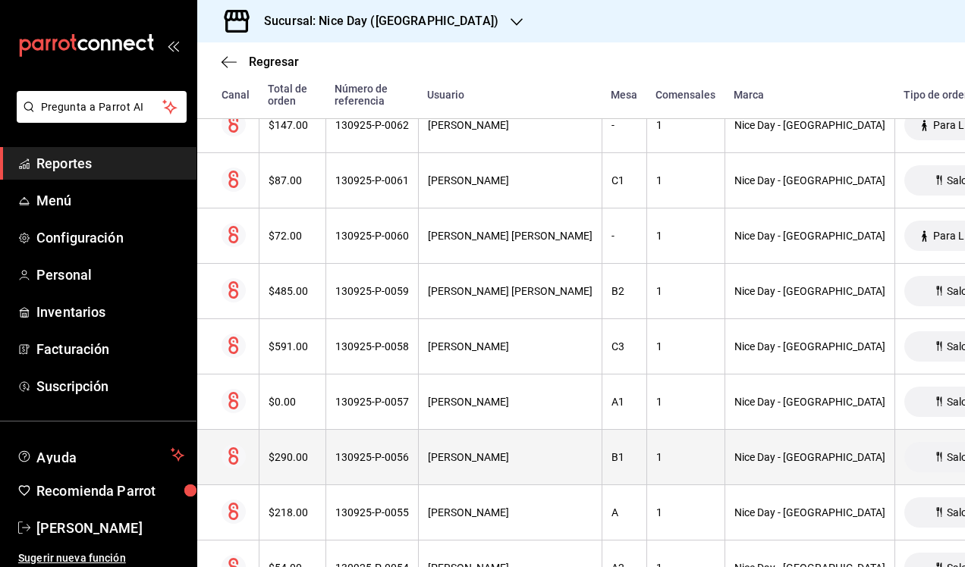
click at [388, 472] on th "130925-P-0056" at bounding box center [371, 457] width 93 height 55
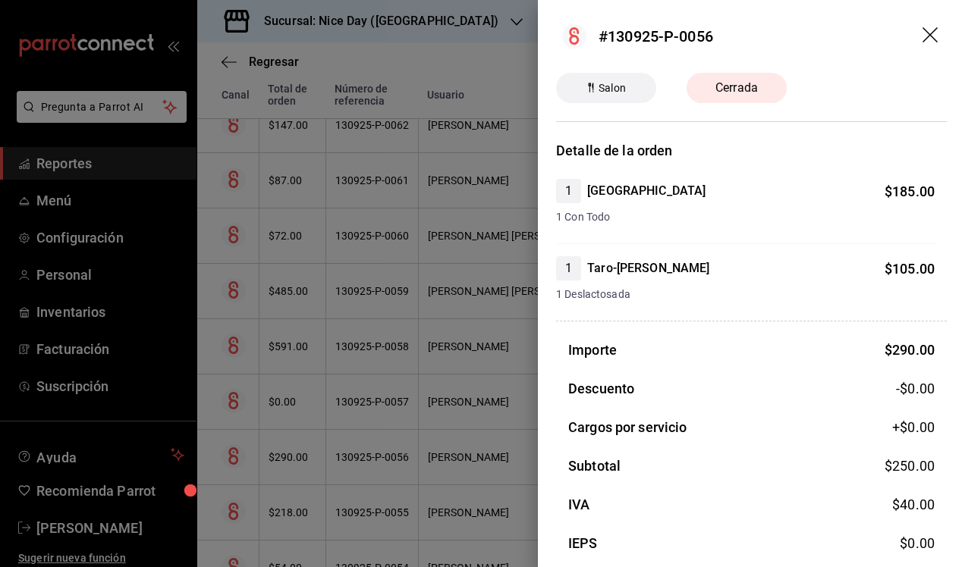
scroll to position [0, 0]
click at [752, 75] on div "Cerrada" at bounding box center [736, 88] width 100 height 30
click at [934, 34] on icon "drag" at bounding box center [931, 36] width 18 height 18
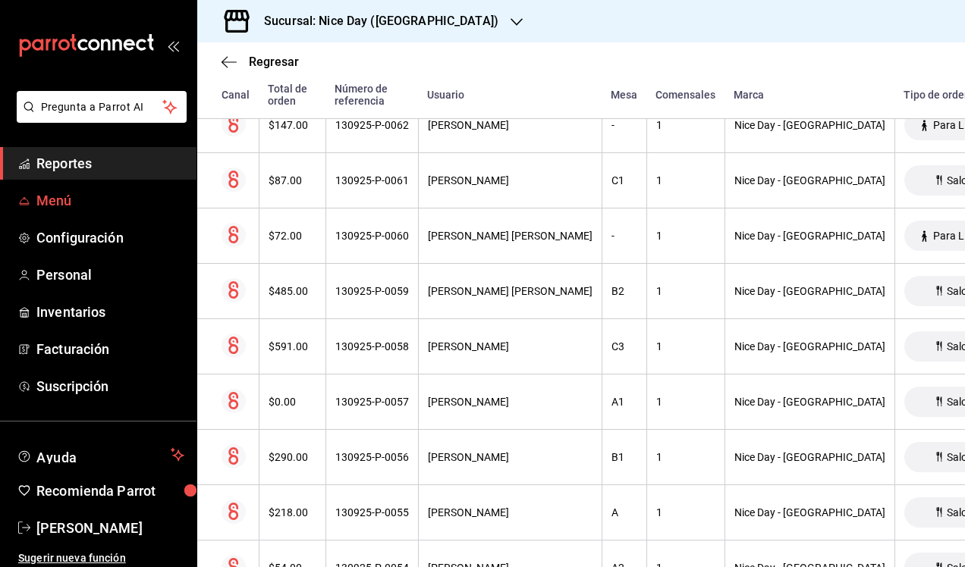
click at [59, 200] on span "Menú" at bounding box center [110, 200] width 148 height 20
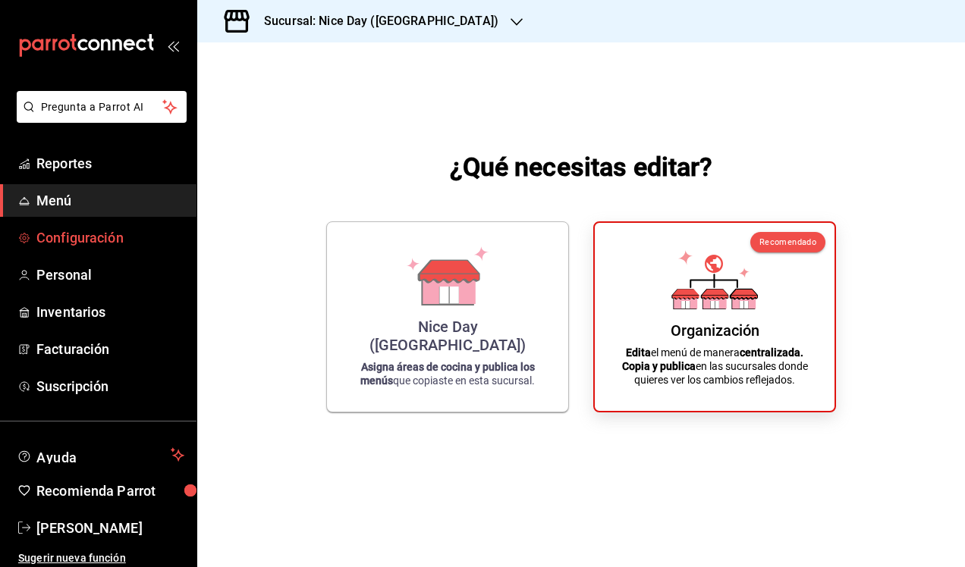
click at [67, 234] on span "Configuración" at bounding box center [110, 238] width 148 height 20
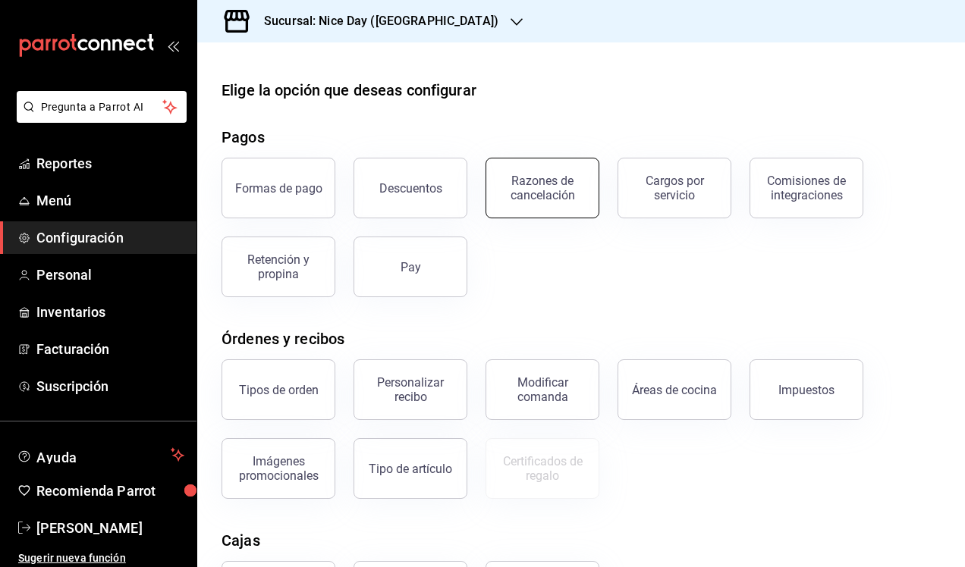
click at [578, 193] on div "Razones de cancelación" at bounding box center [542, 188] width 94 height 29
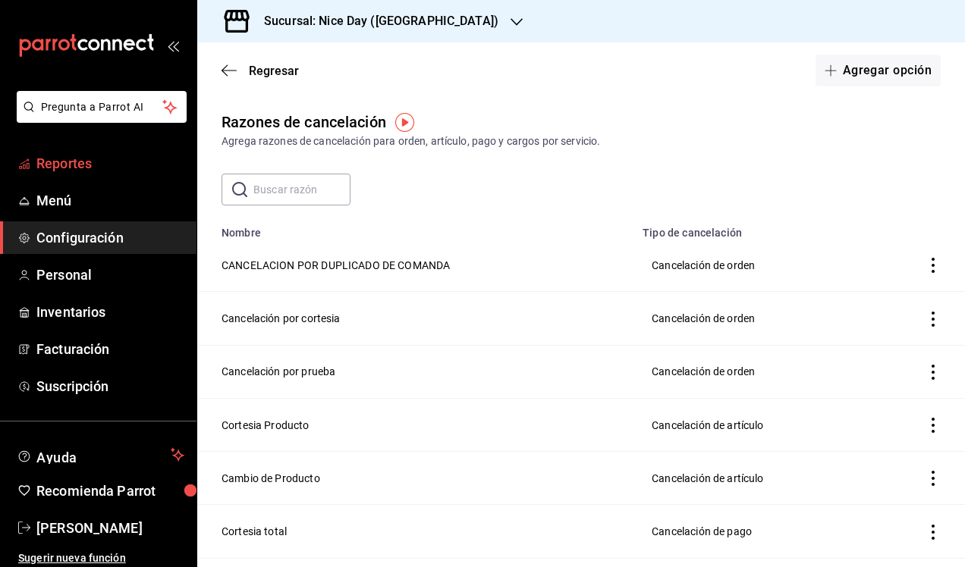
click at [55, 168] on span "Reportes" at bounding box center [110, 163] width 148 height 20
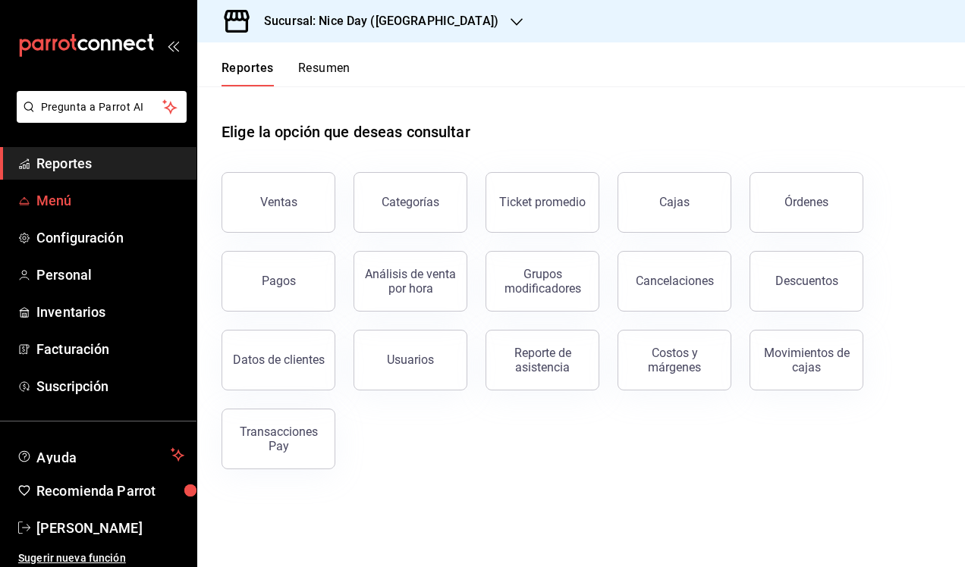
click at [53, 202] on span "Menú" at bounding box center [110, 200] width 148 height 20
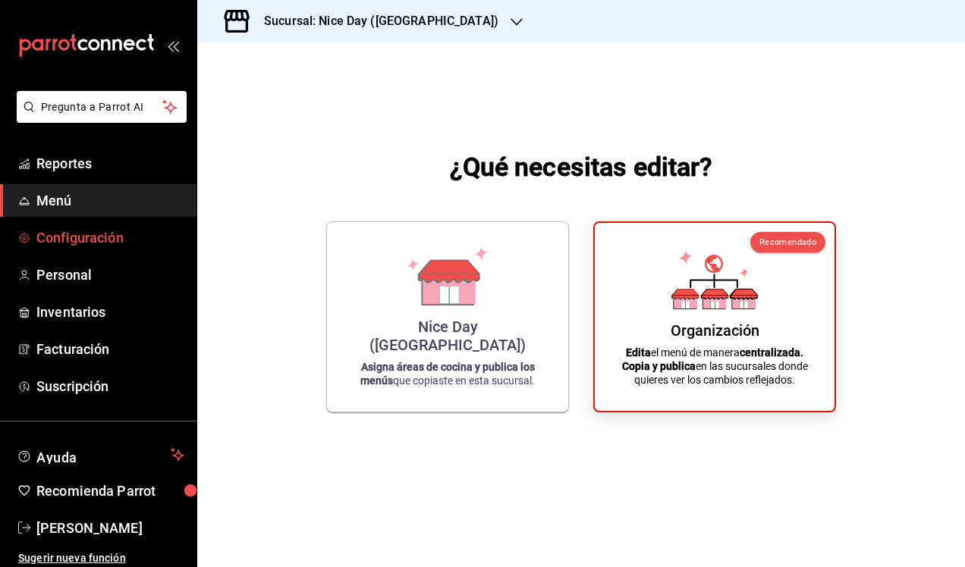
click at [94, 251] on link "Configuración" at bounding box center [98, 237] width 196 height 33
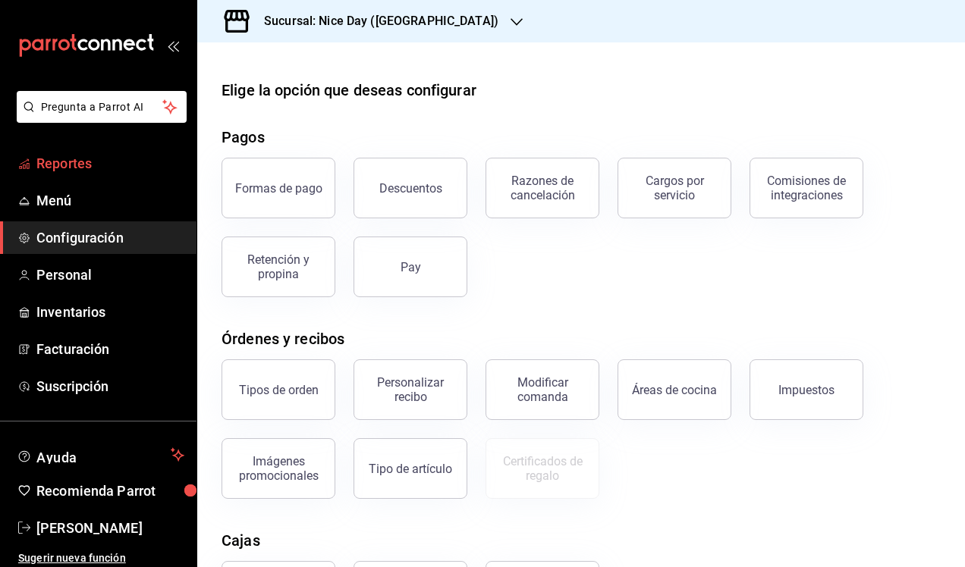
click at [74, 178] on link "Reportes" at bounding box center [98, 163] width 196 height 33
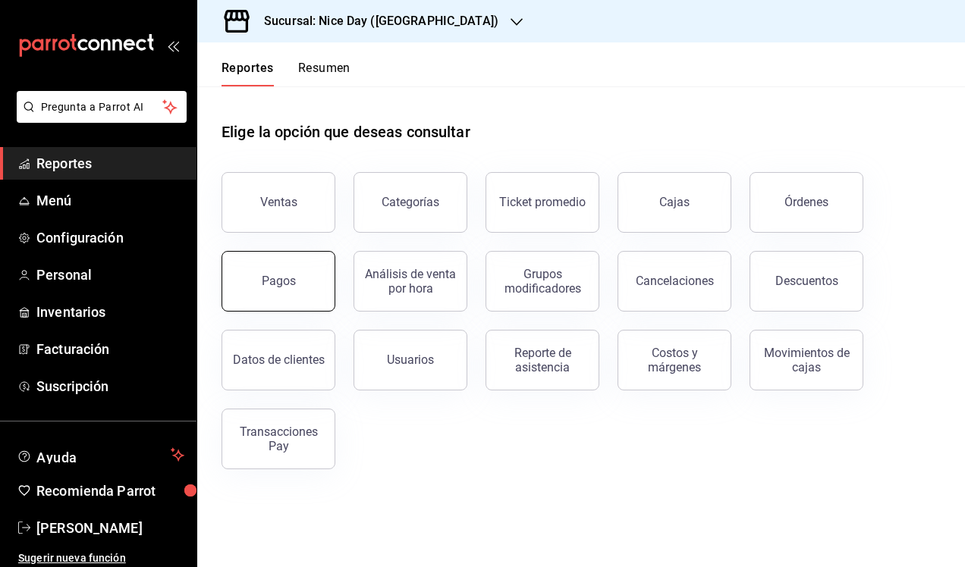
click at [279, 288] on button "Pagos" at bounding box center [278, 281] width 114 height 61
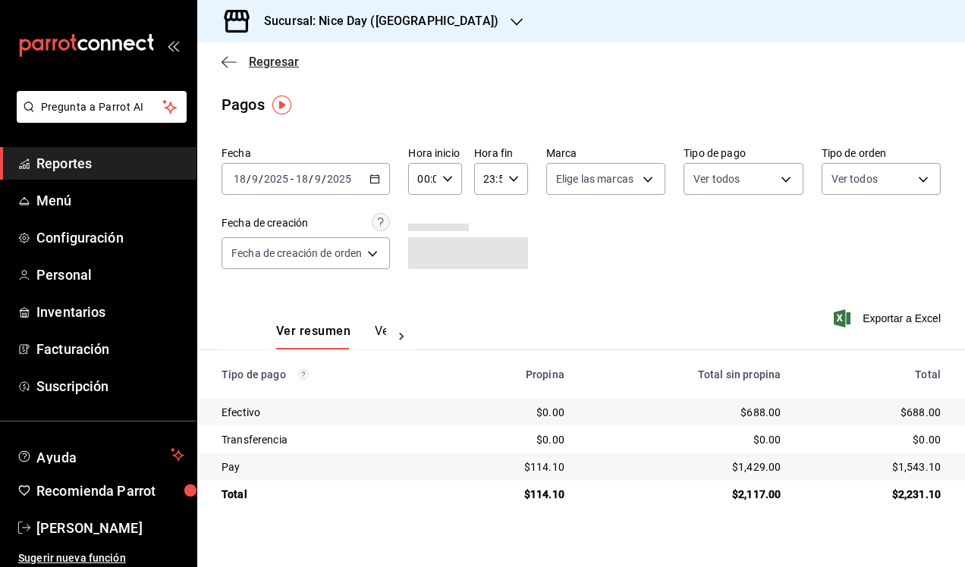
click at [233, 60] on icon "button" at bounding box center [228, 62] width 15 height 14
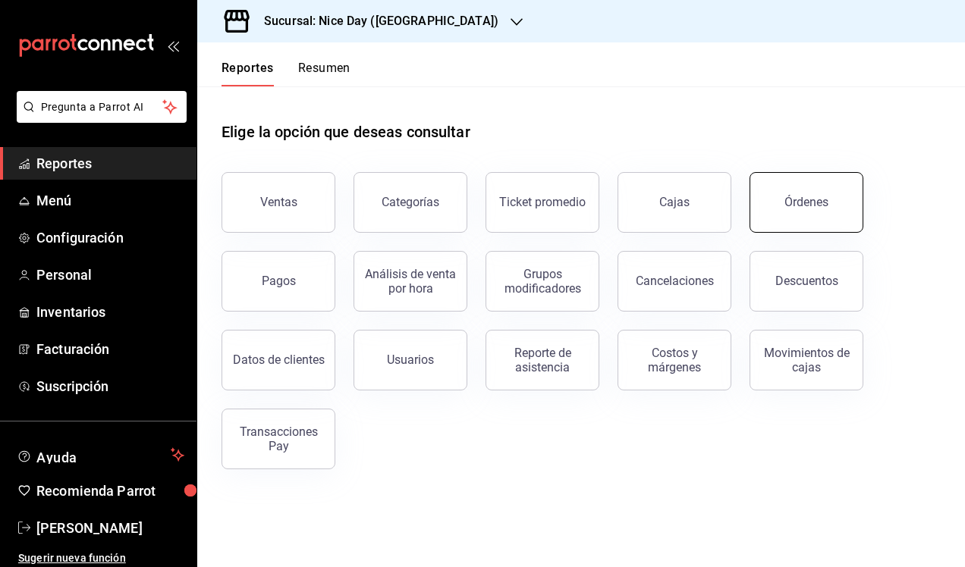
click at [857, 205] on button "Órdenes" at bounding box center [806, 202] width 114 height 61
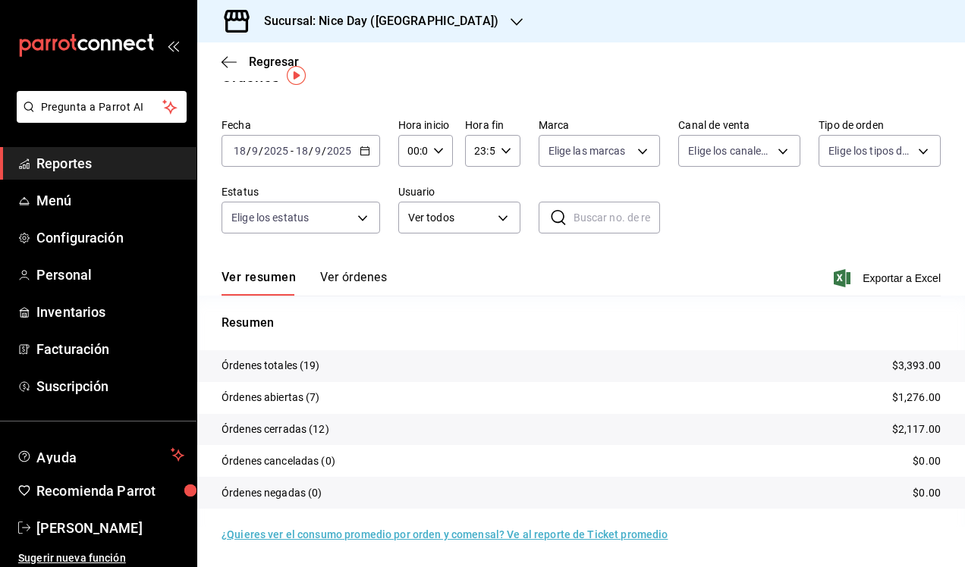
scroll to position [28, 0]
